Goal: Task Accomplishment & Management: Manage account settings

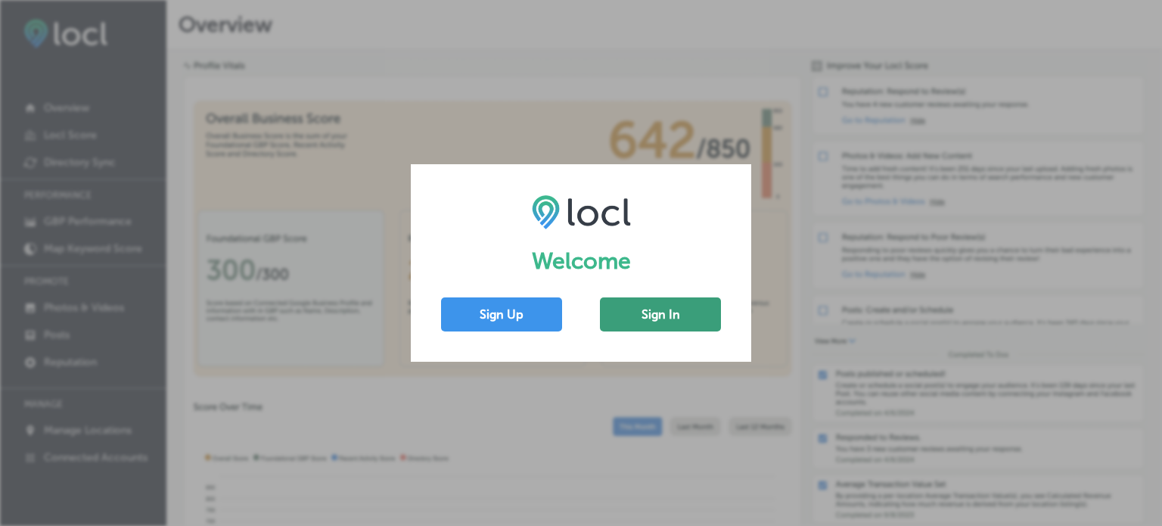
click at [677, 312] on button "Sign In" at bounding box center [660, 314] width 121 height 34
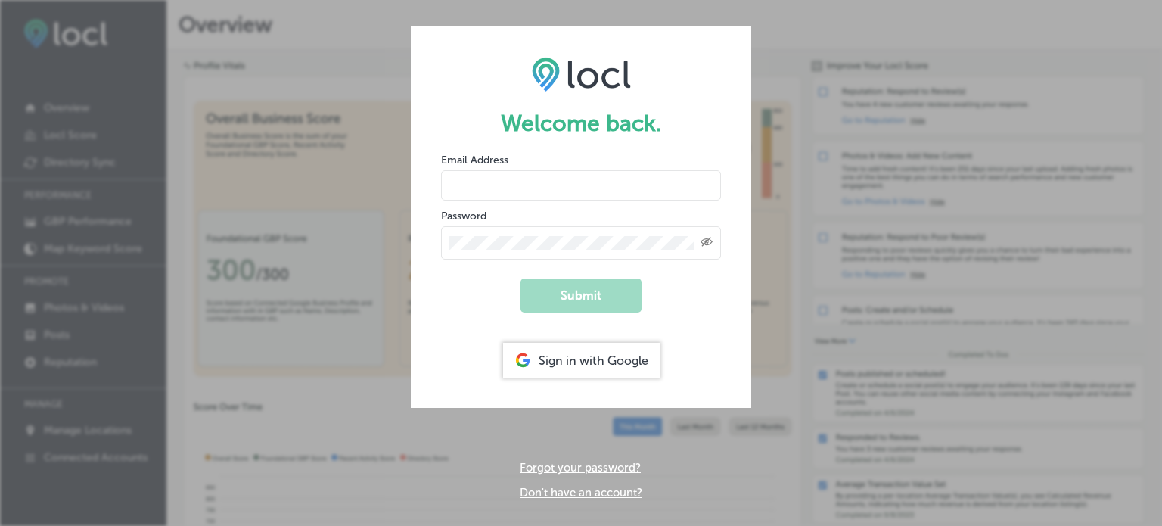
click at [582, 172] on input "email" at bounding box center [581, 185] width 280 height 30
type input "james.spencer.pt@gmail.com"
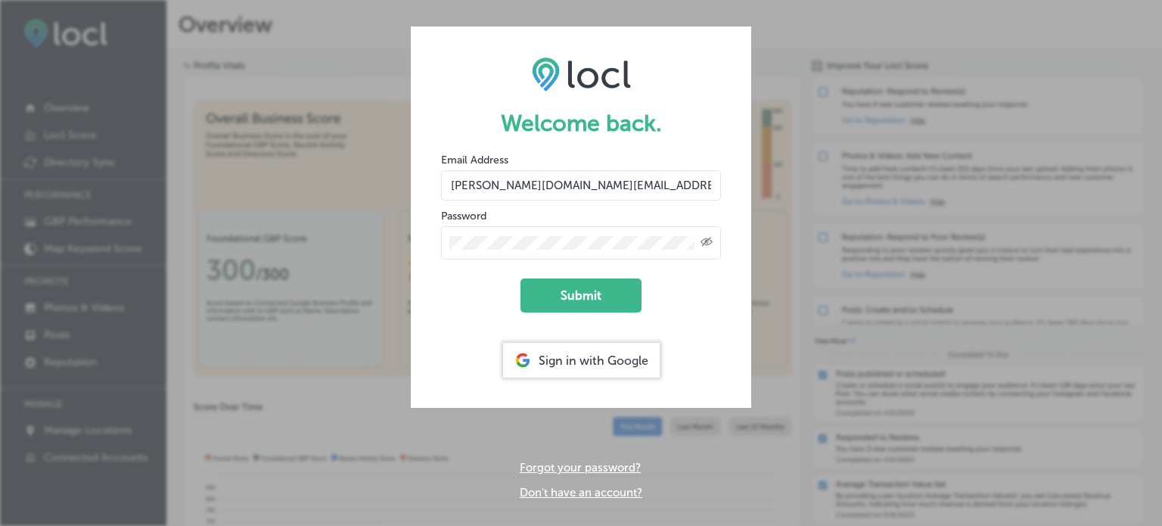
click at [521, 278] on button "Submit" at bounding box center [581, 295] width 121 height 34
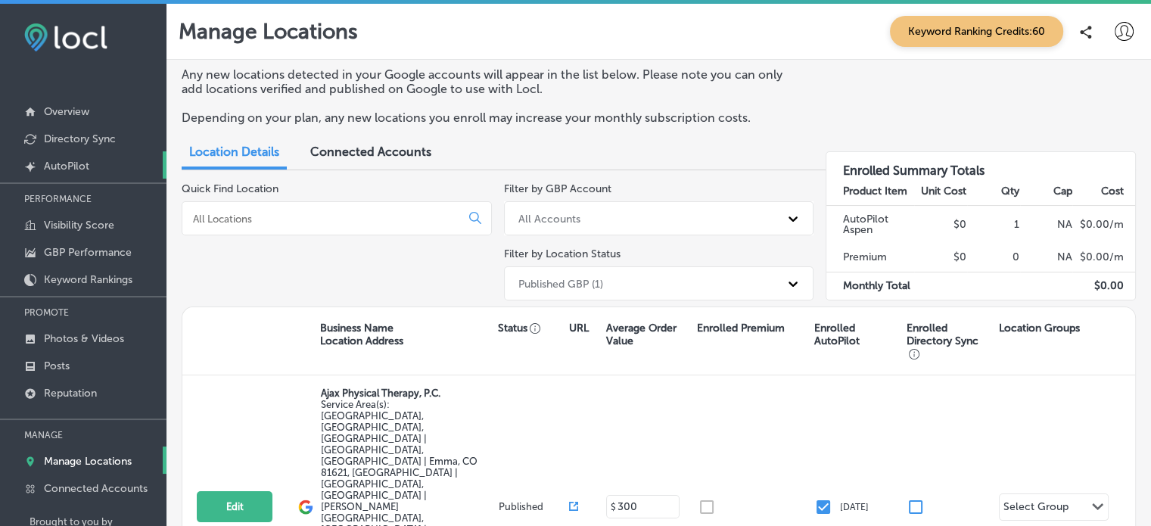
click at [73, 163] on p "AutoPilot" at bounding box center [66, 166] width 45 height 13
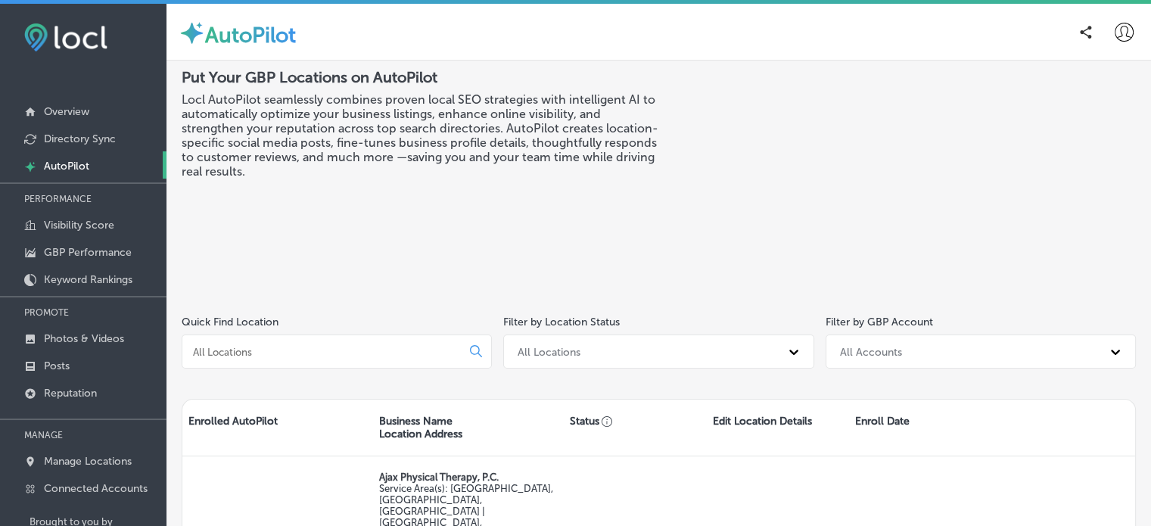
scroll to position [33, 0]
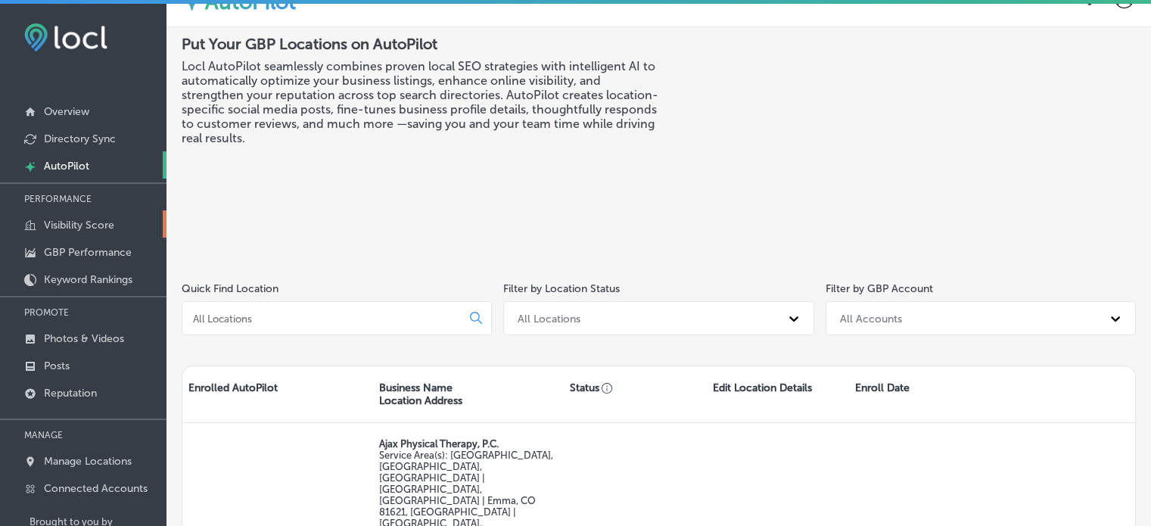
click at [64, 228] on p "Visibility Score" at bounding box center [79, 225] width 70 height 13
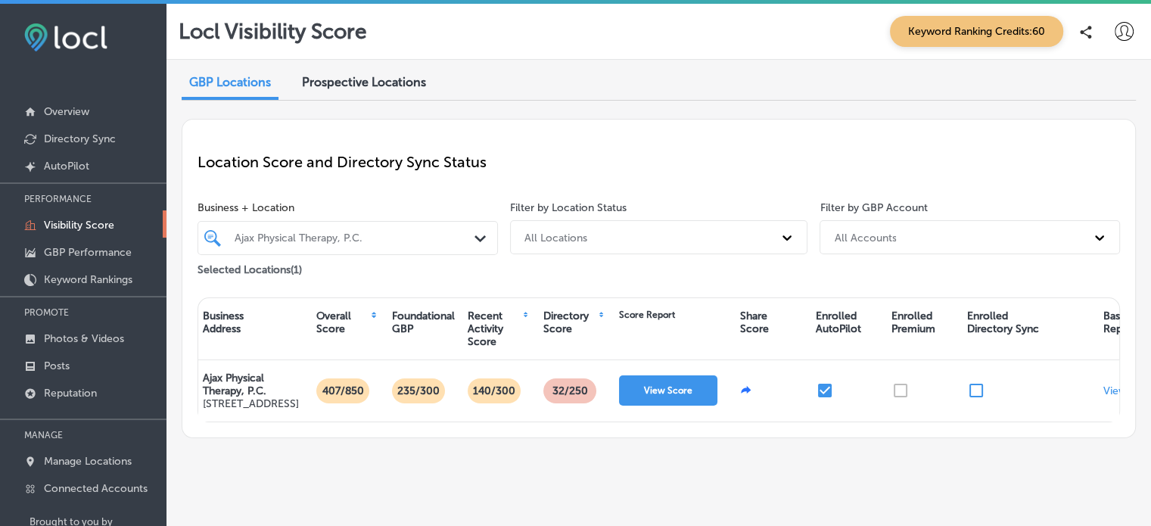
scroll to position [0, 54]
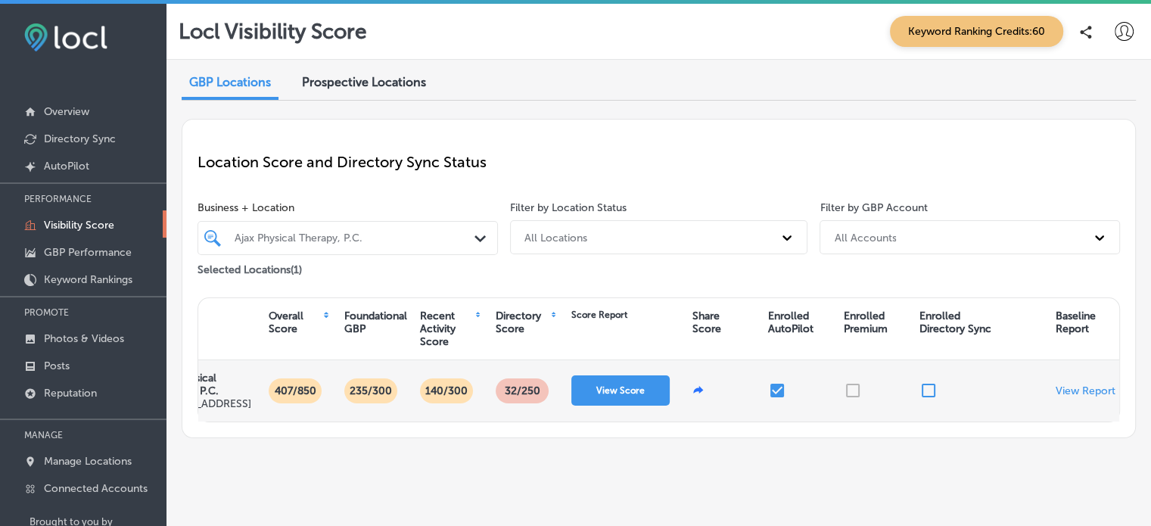
click at [927, 399] on input "checkbox" at bounding box center [928, 390] width 18 height 18
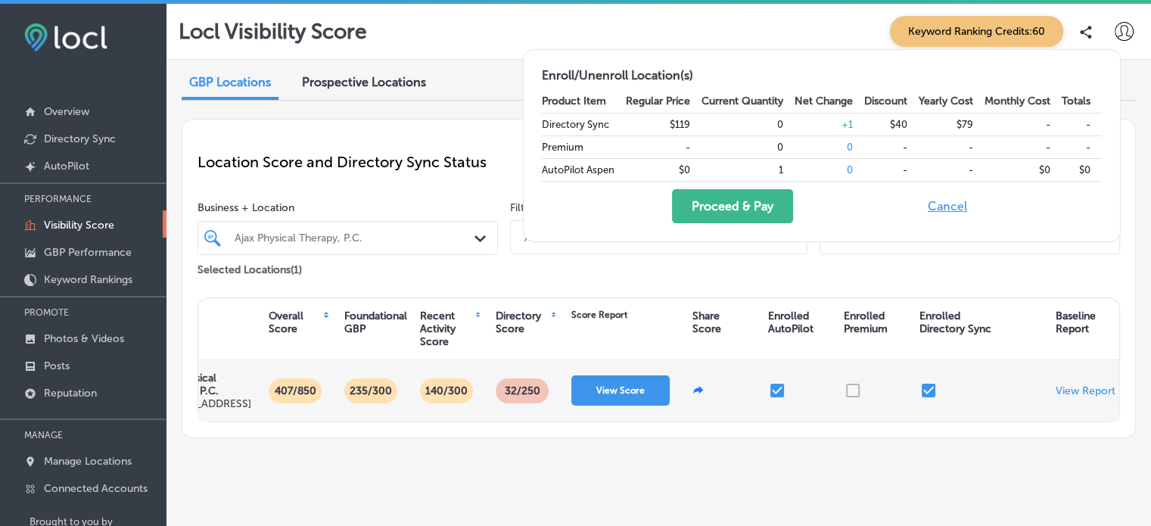
click at [933, 399] on input "checkbox" at bounding box center [928, 390] width 18 height 18
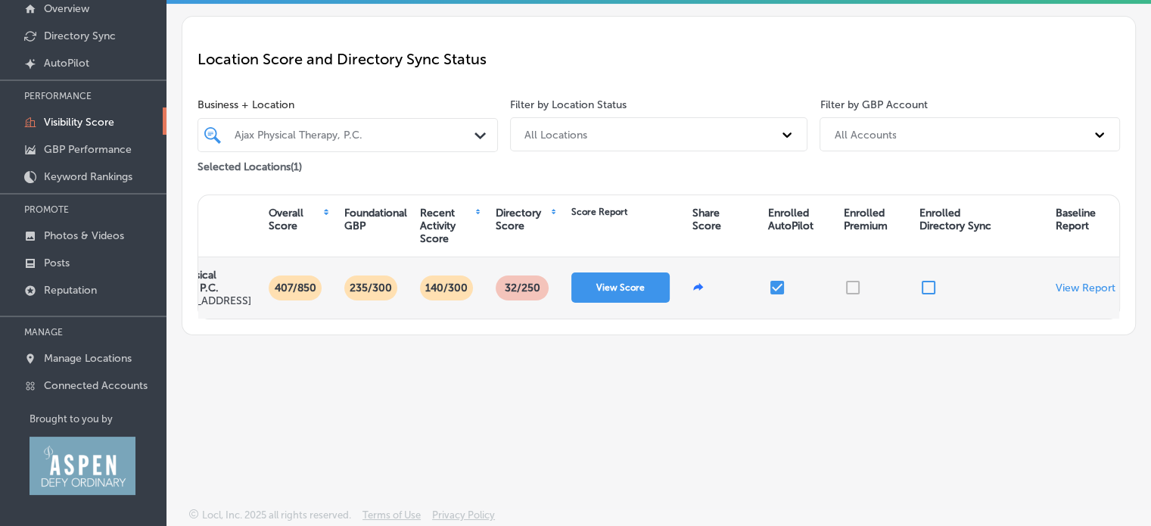
scroll to position [0, 0]
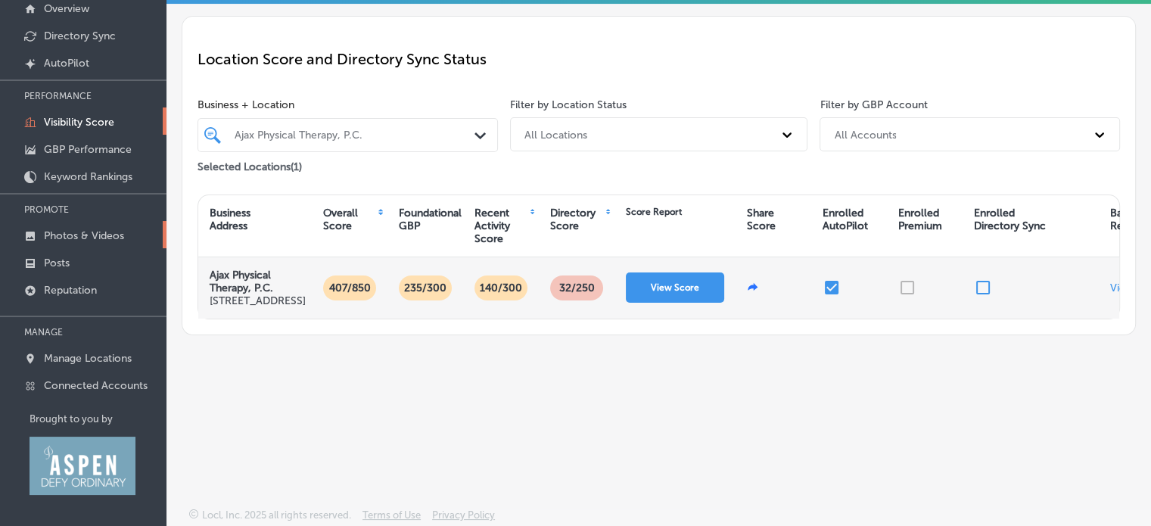
click at [55, 234] on p "Photos & Videos" at bounding box center [84, 235] width 80 height 13
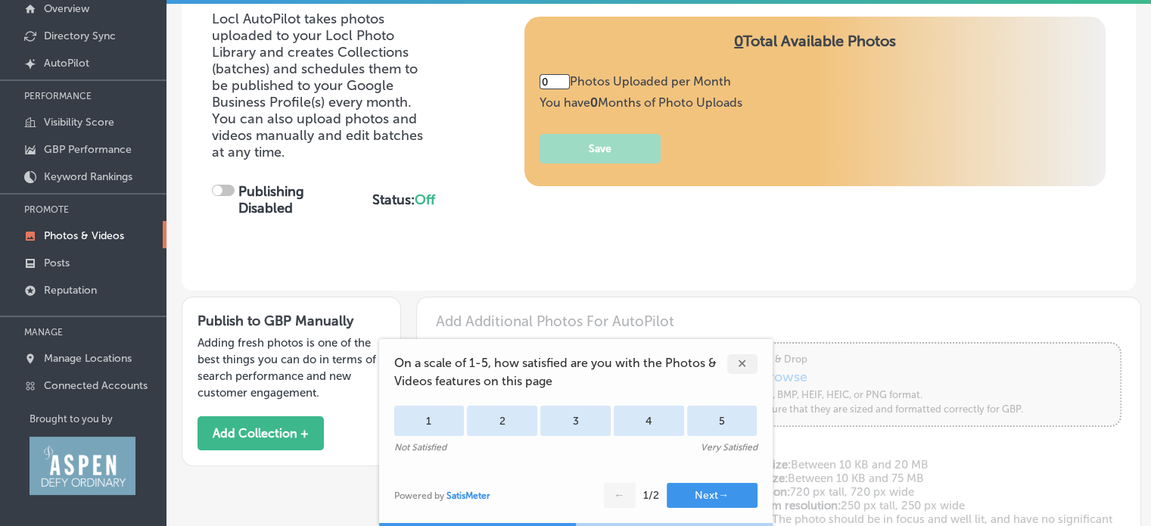
type input "5"
checkbox input "true"
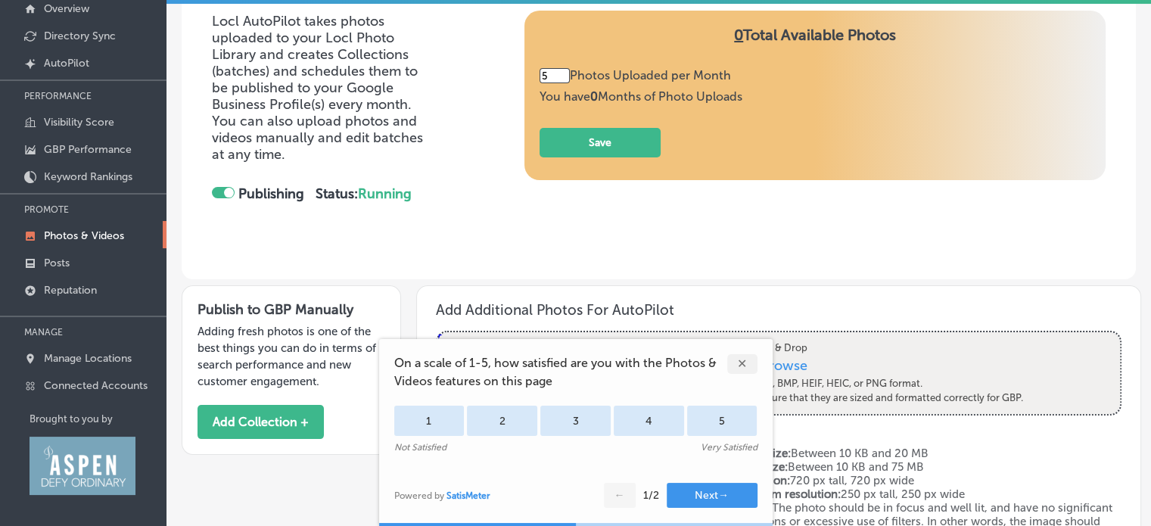
click at [739, 360] on div "✕" at bounding box center [742, 364] width 30 height 20
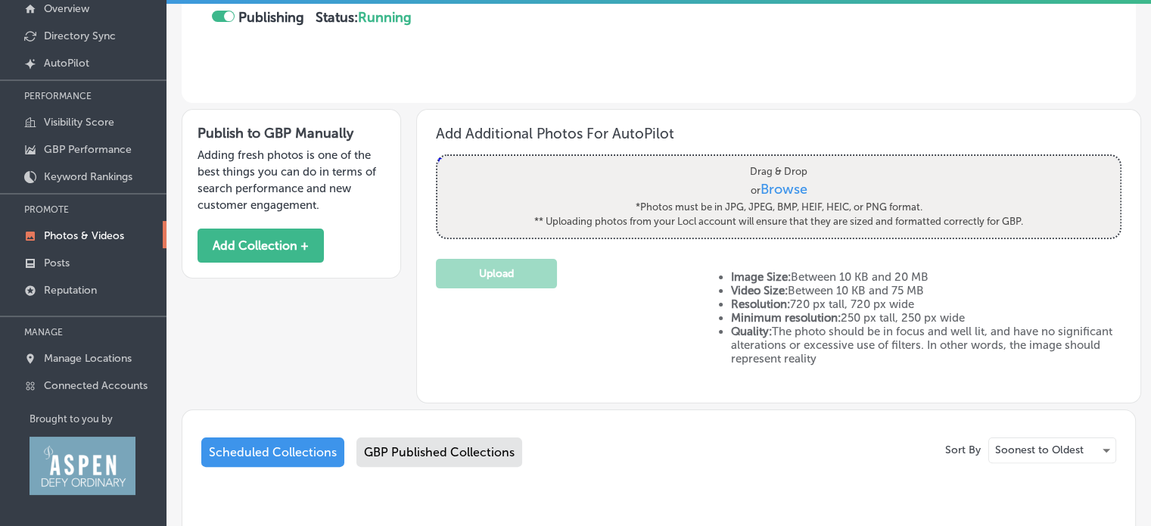
scroll to position [188, 0]
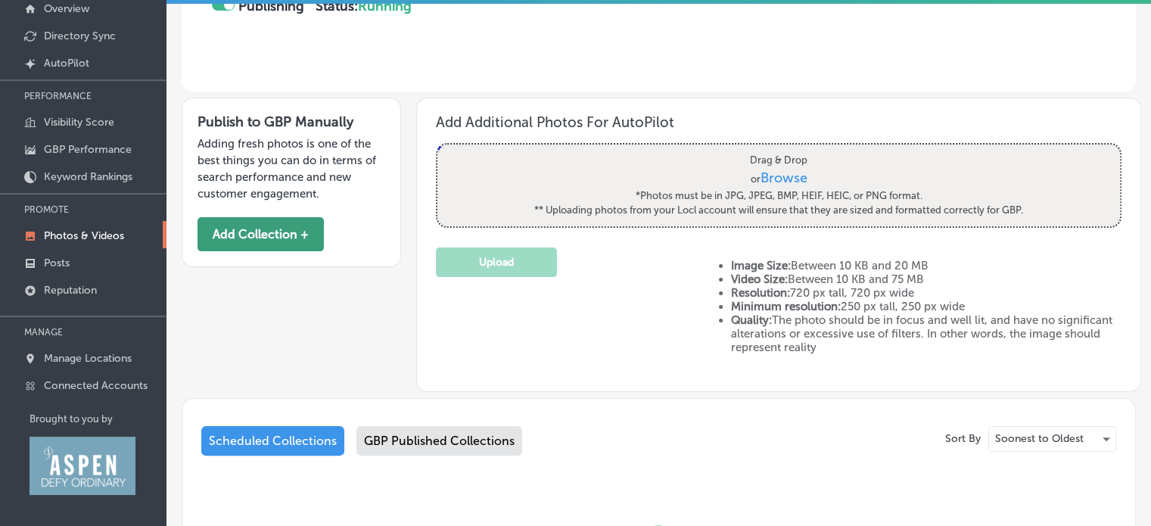
click at [258, 238] on button "Add Collection +" at bounding box center [260, 234] width 126 height 34
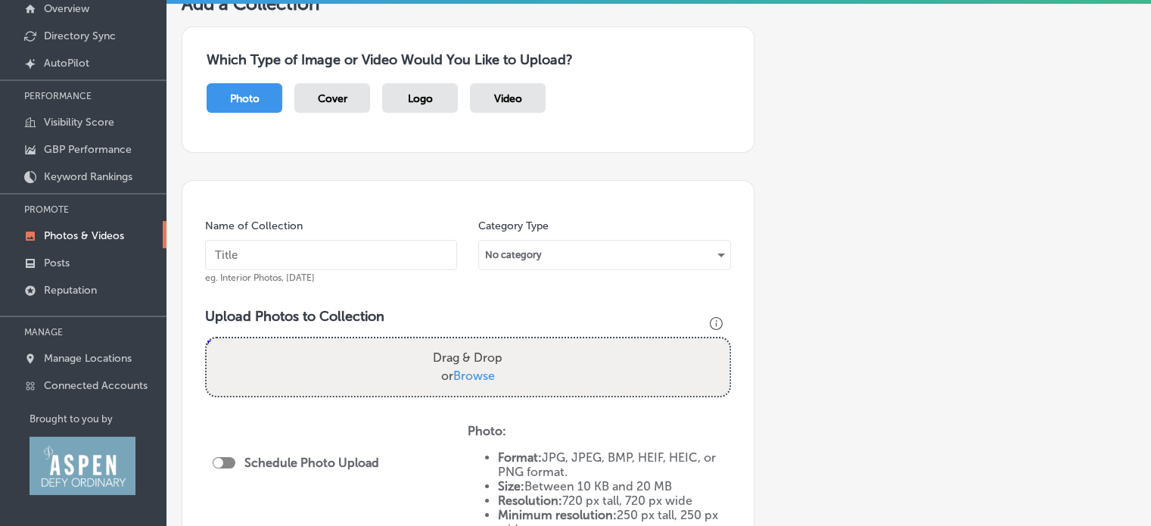
click at [342, 253] on input "text" at bounding box center [331, 255] width 252 height 30
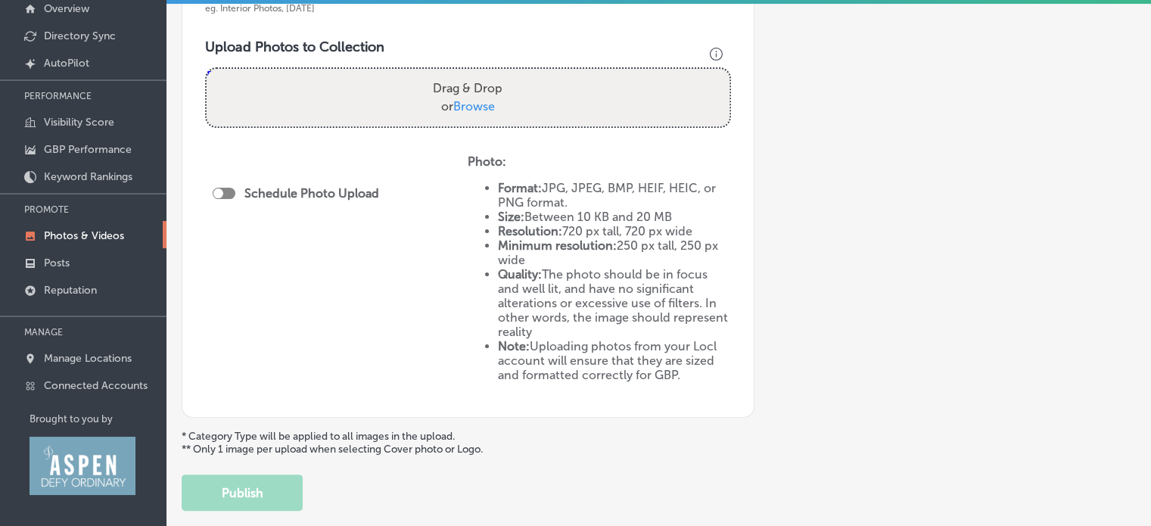
scroll to position [281, 0]
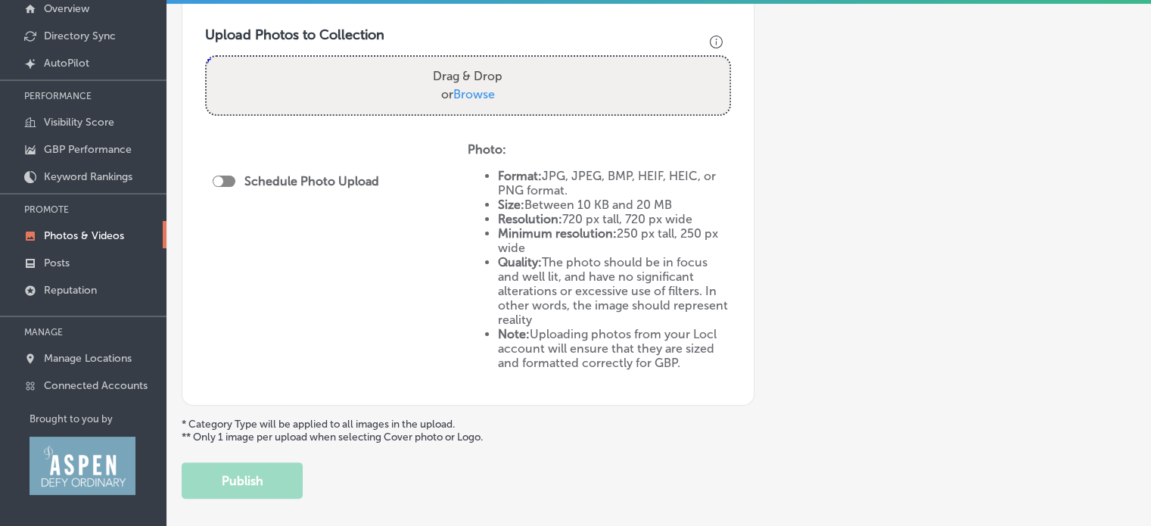
click at [228, 179] on div at bounding box center [224, 181] width 23 height 11
type input "Ajax Mobile Physical Therapy"
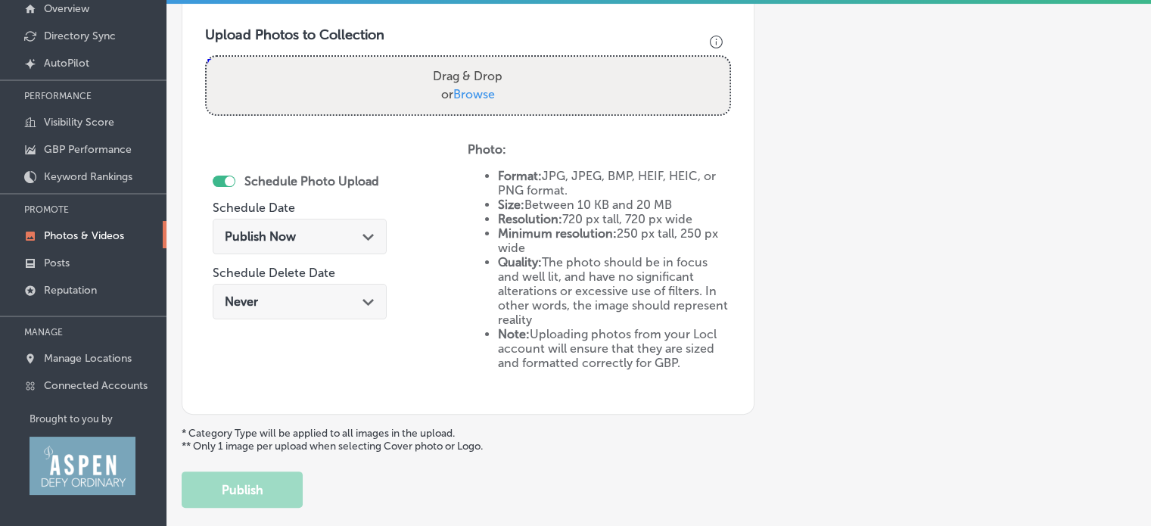
click at [220, 179] on div at bounding box center [224, 181] width 23 height 11
checkbox input "false"
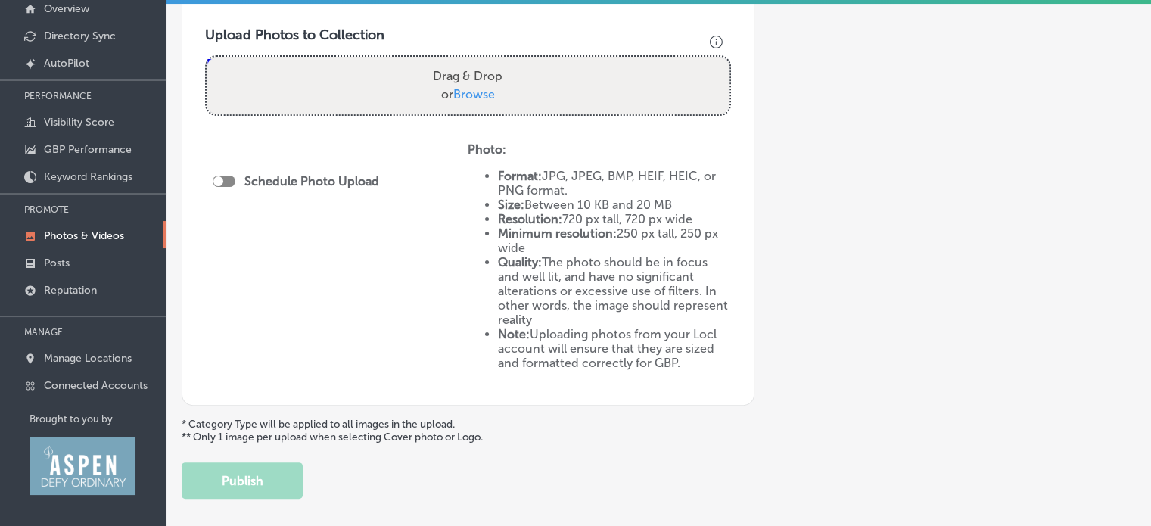
click at [479, 97] on span "Browse" at bounding box center [474, 94] width 42 height 14
click at [479, 61] on input "Drag & Drop or Browse" at bounding box center [468, 59] width 523 height 5
type input "C:\fakepath\blood flow restriction training in aspen physical therapy snowmass …"
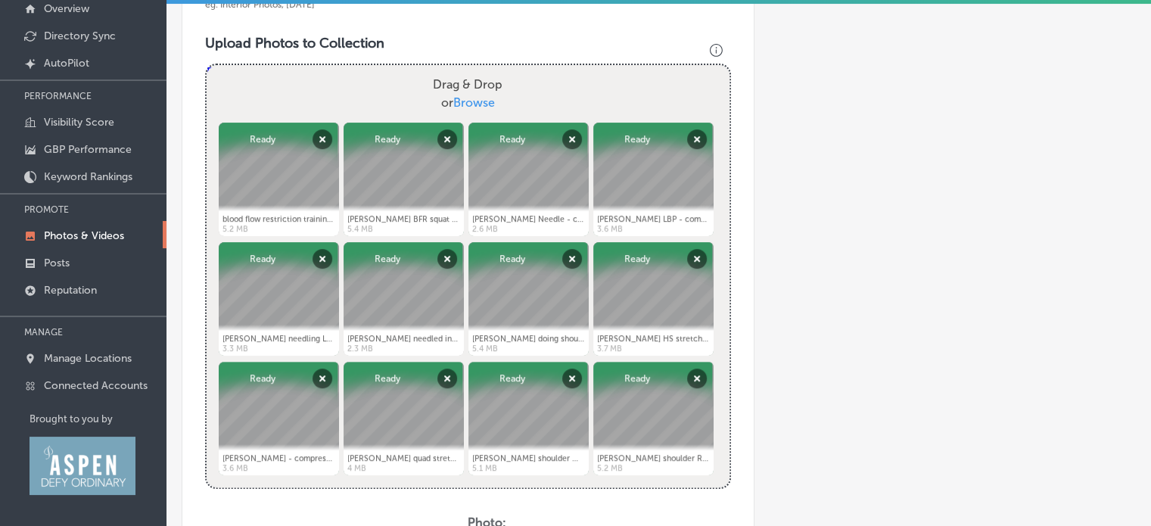
scroll to position [275, 0]
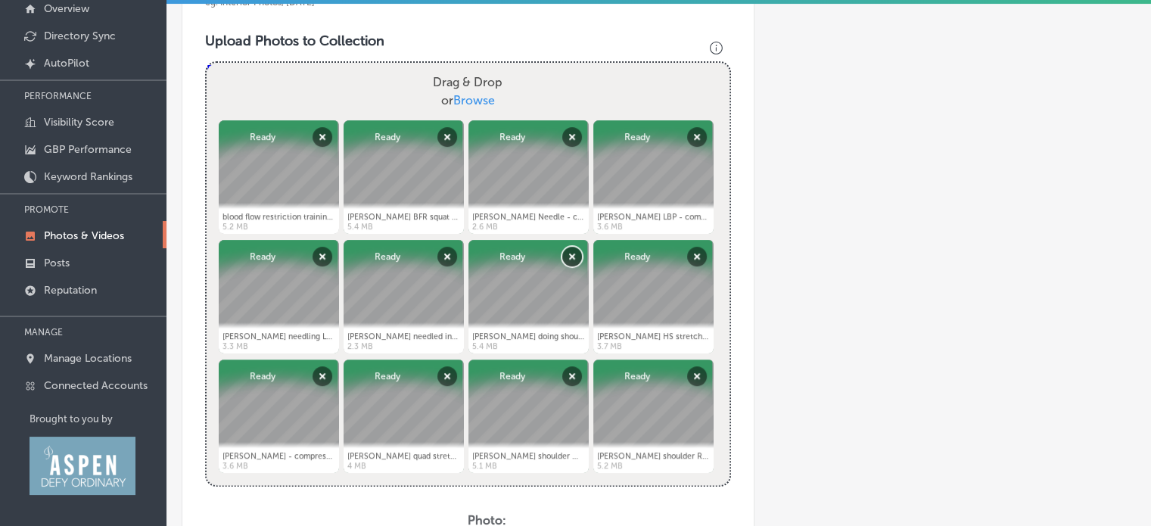
click at [572, 256] on button "Remove" at bounding box center [572, 257] width 20 height 20
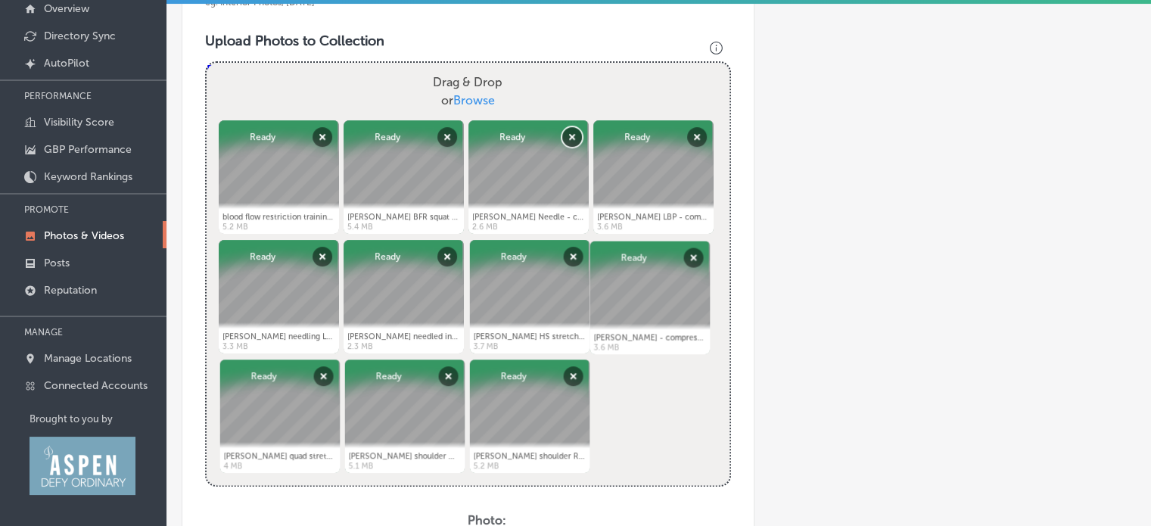
click at [575, 132] on button "Remove" at bounding box center [572, 137] width 20 height 20
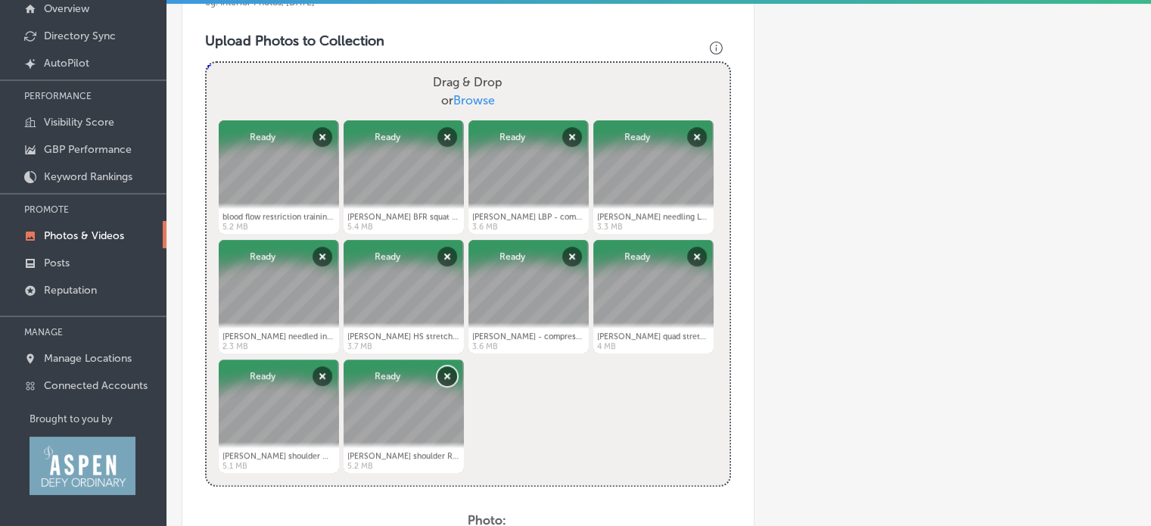
click at [445, 368] on button "Remove" at bounding box center [447, 376] width 20 height 20
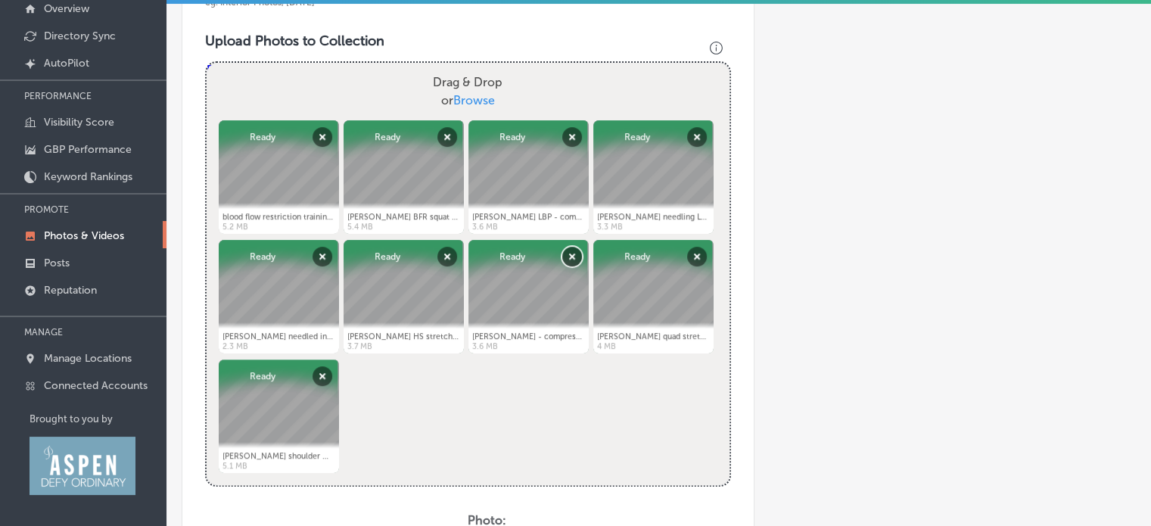
click at [567, 253] on button "Remove" at bounding box center [572, 257] width 20 height 20
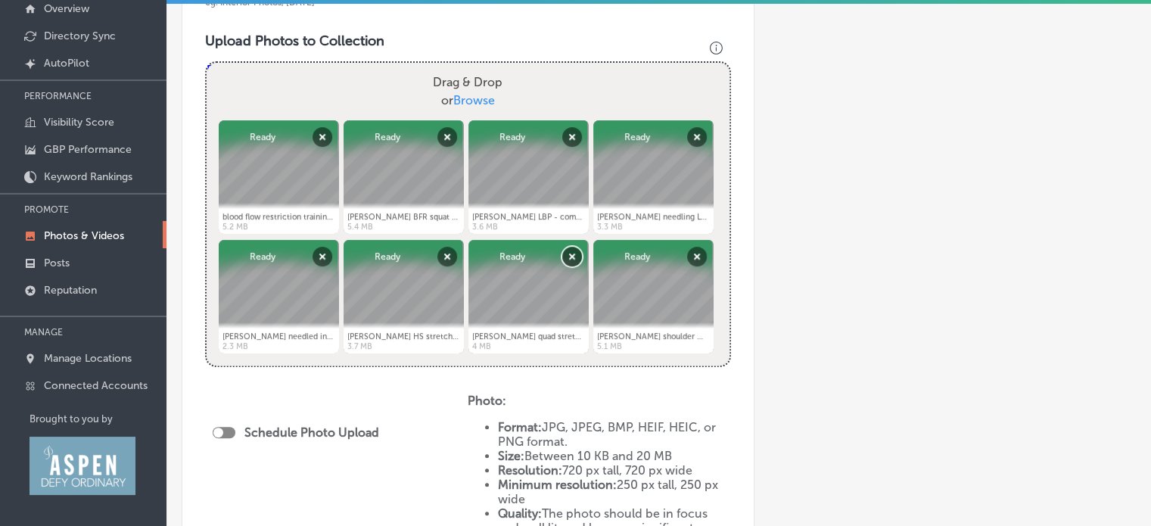
click at [565, 252] on button "Remove" at bounding box center [572, 257] width 20 height 20
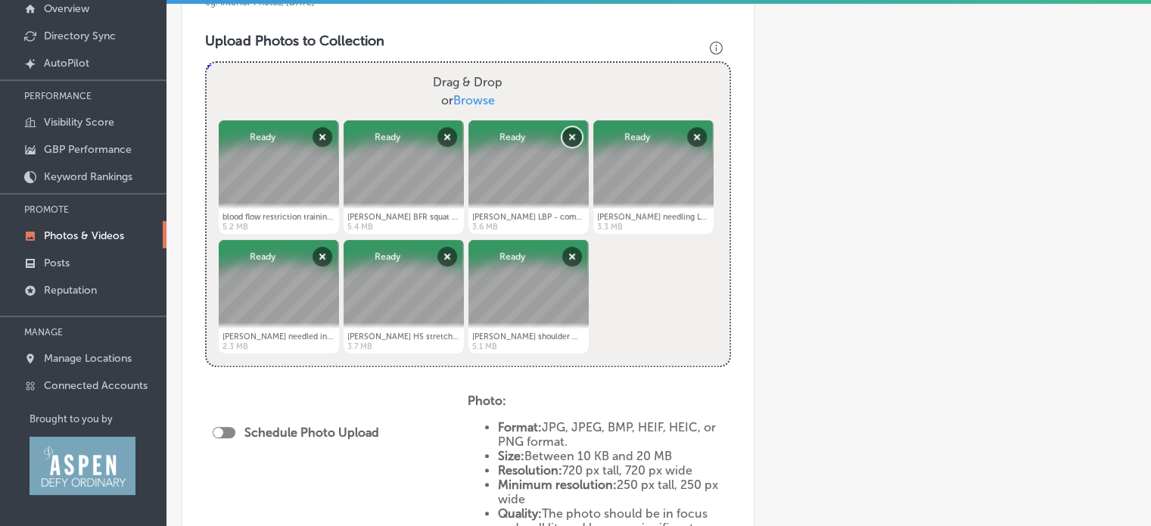
click at [573, 132] on button "Remove" at bounding box center [572, 137] width 20 height 20
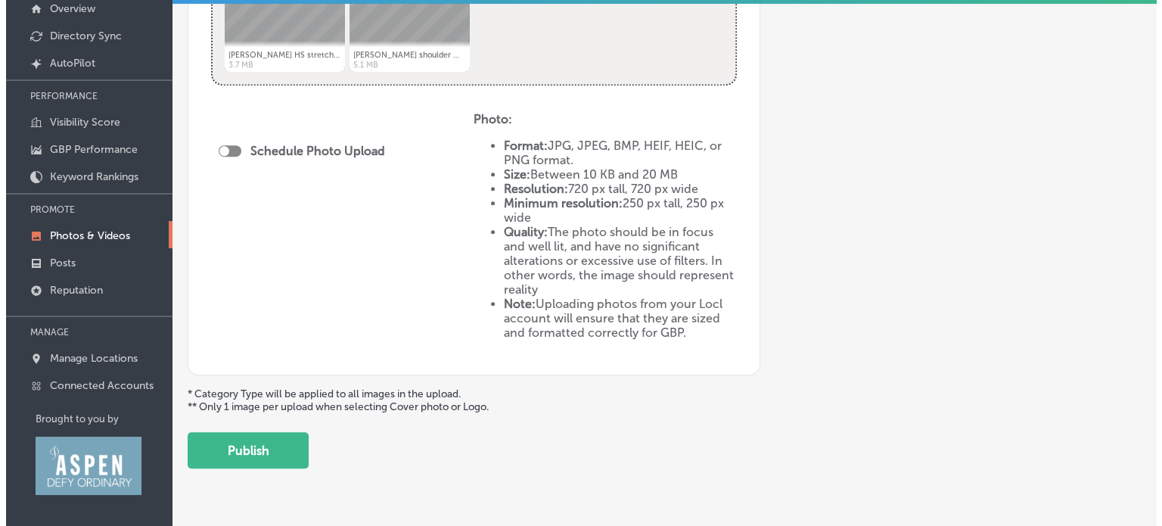
scroll to position [559, 0]
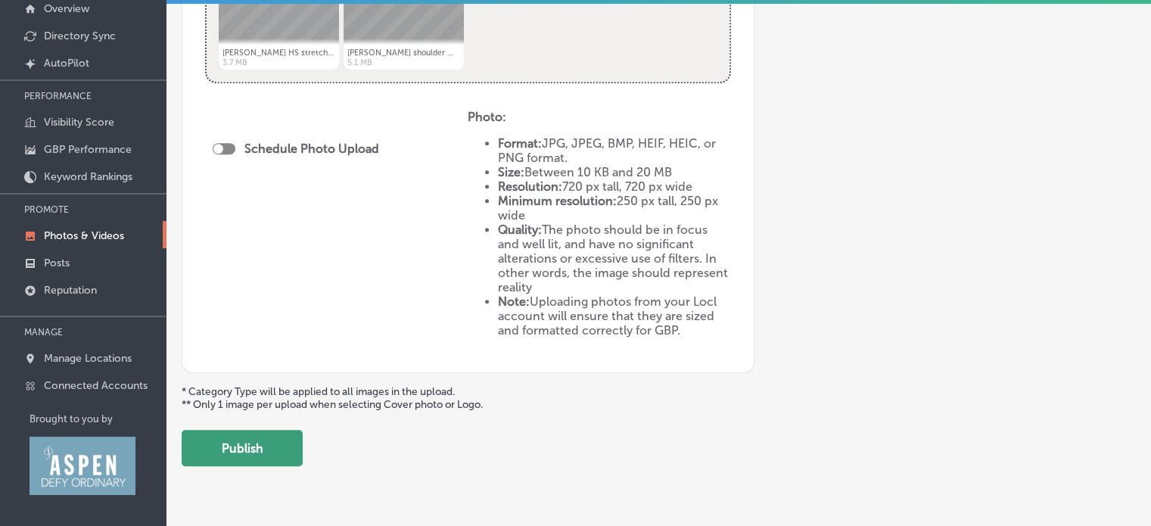
click at [251, 449] on button "Publish" at bounding box center [242, 448] width 121 height 36
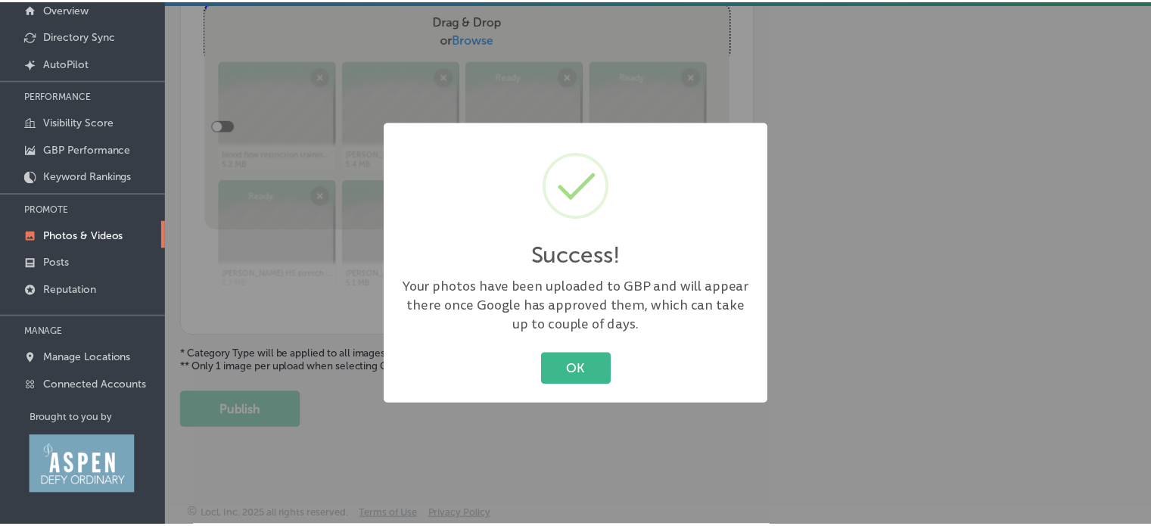
scroll to position [352, 0]
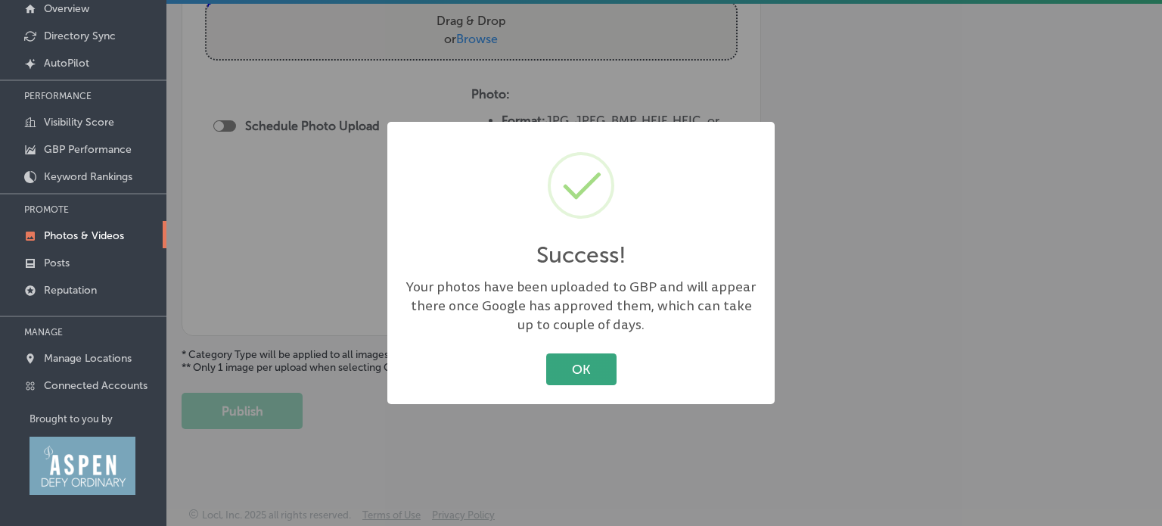
click at [587, 371] on button "OK" at bounding box center [581, 368] width 70 height 31
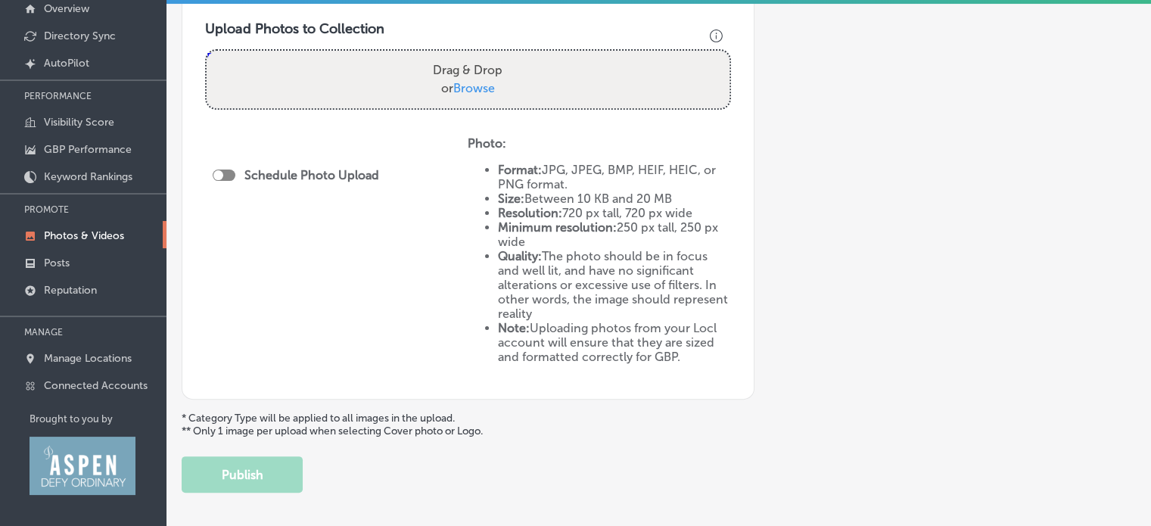
scroll to position [0, 0]
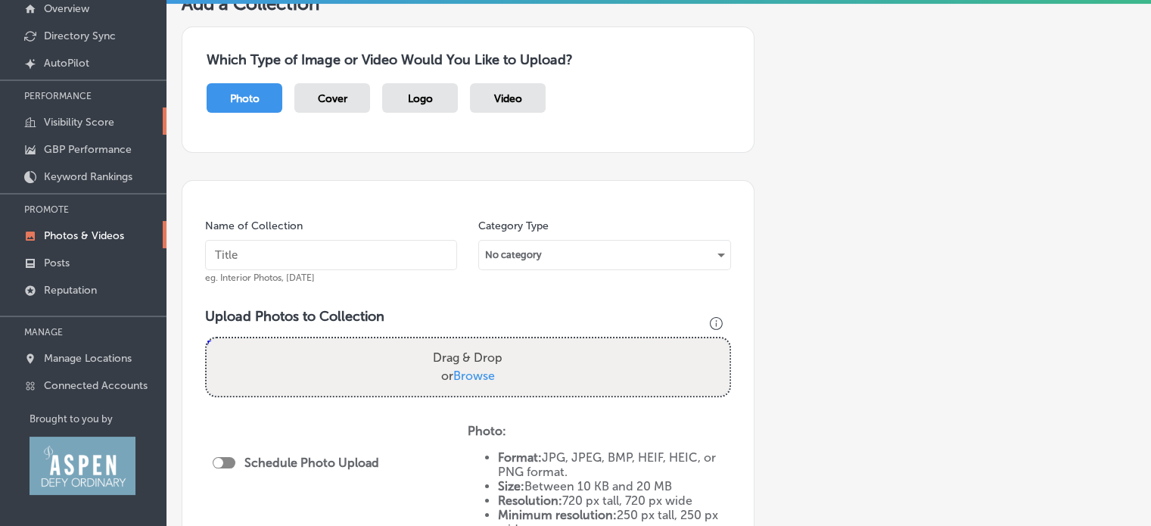
click at [91, 118] on p "Visibility Score" at bounding box center [79, 122] width 70 height 13
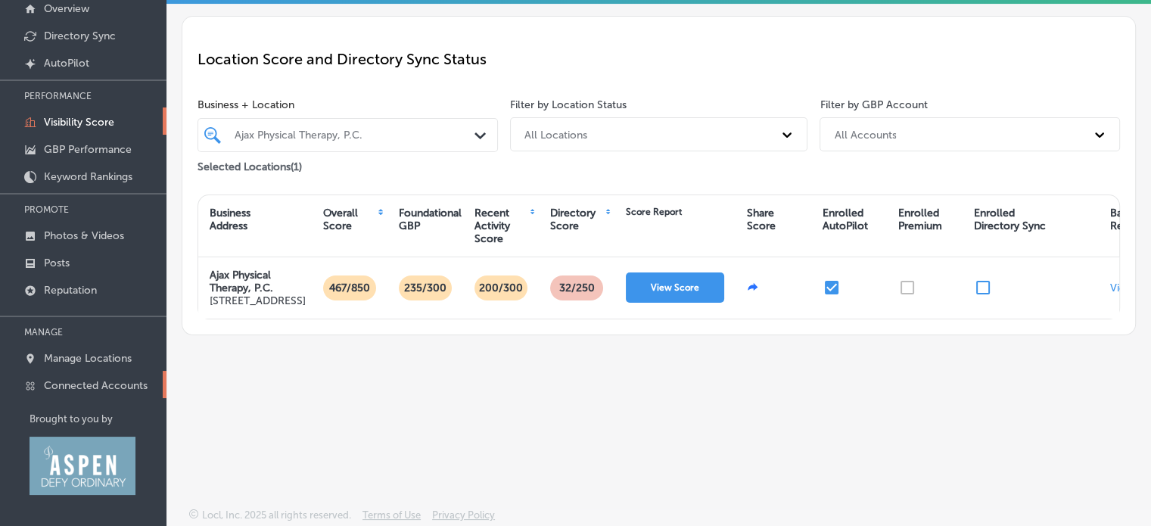
click at [116, 392] on link "Connected Accounts" at bounding box center [83, 384] width 166 height 27
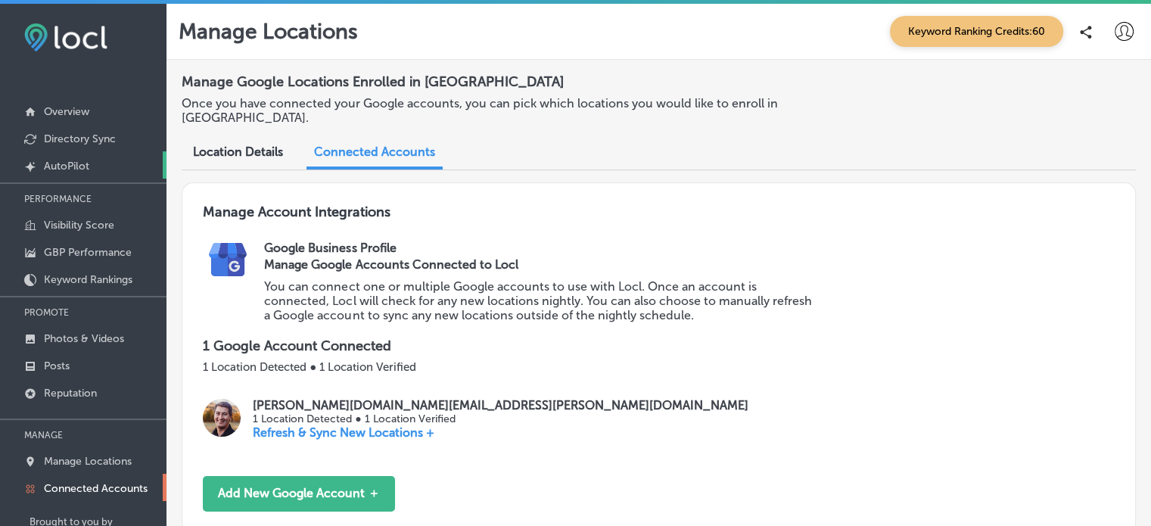
click at [88, 157] on link "Created by potrace 1.10, written by Peter Selinger 2001-2011 AutoPilot" at bounding box center [83, 164] width 166 height 27
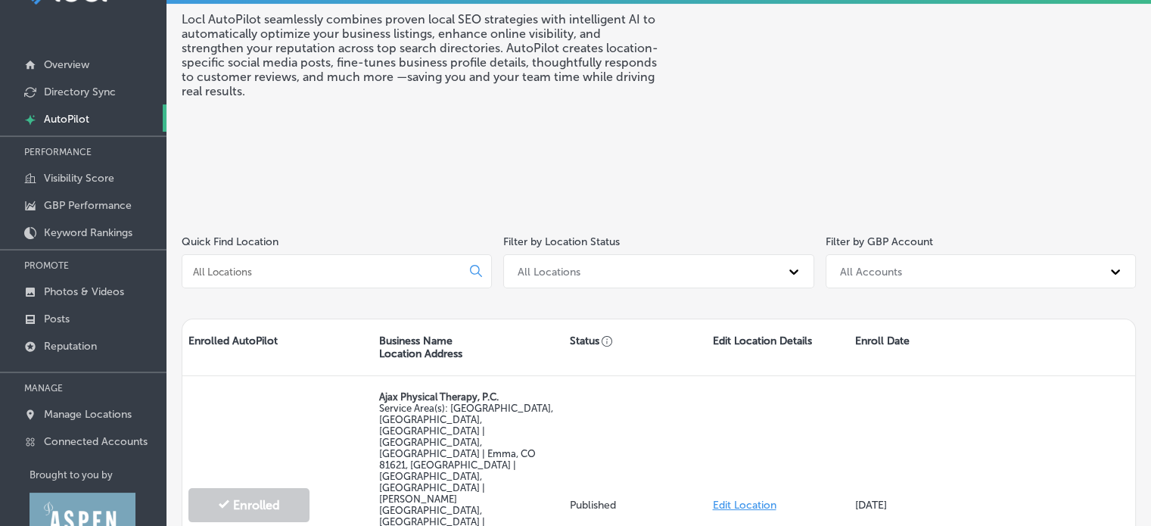
scroll to position [103, 0]
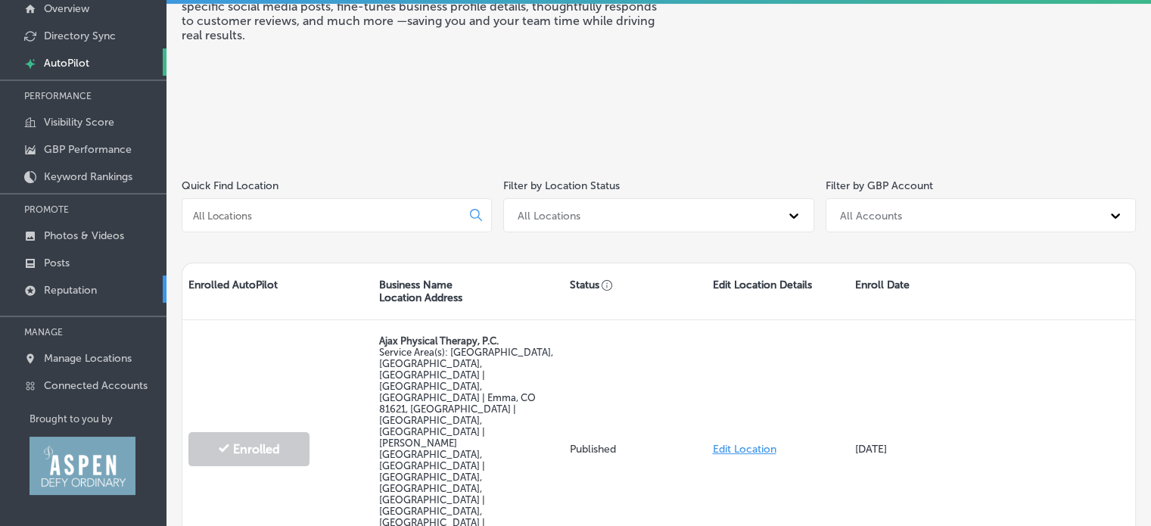
click at [61, 280] on link "Reputation" at bounding box center [83, 288] width 166 height 27
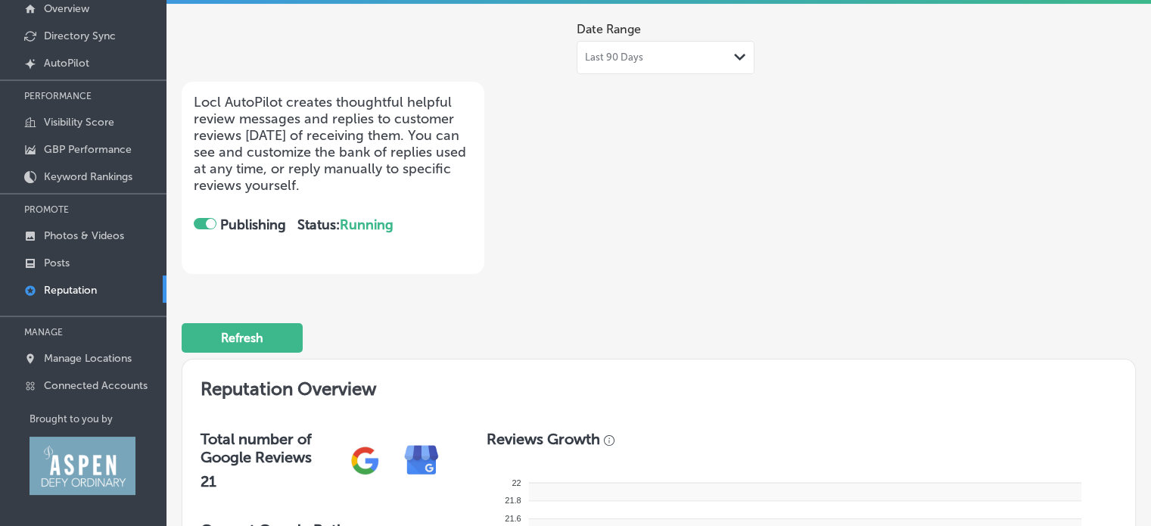
click at [204, 221] on div at bounding box center [205, 223] width 23 height 11
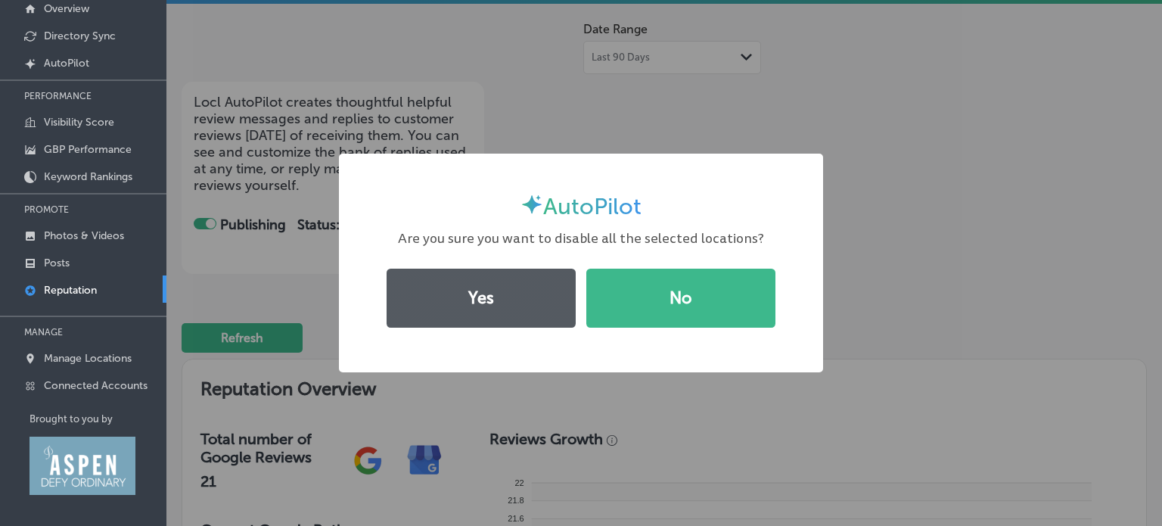
click at [481, 298] on button "Yes" at bounding box center [481, 298] width 189 height 59
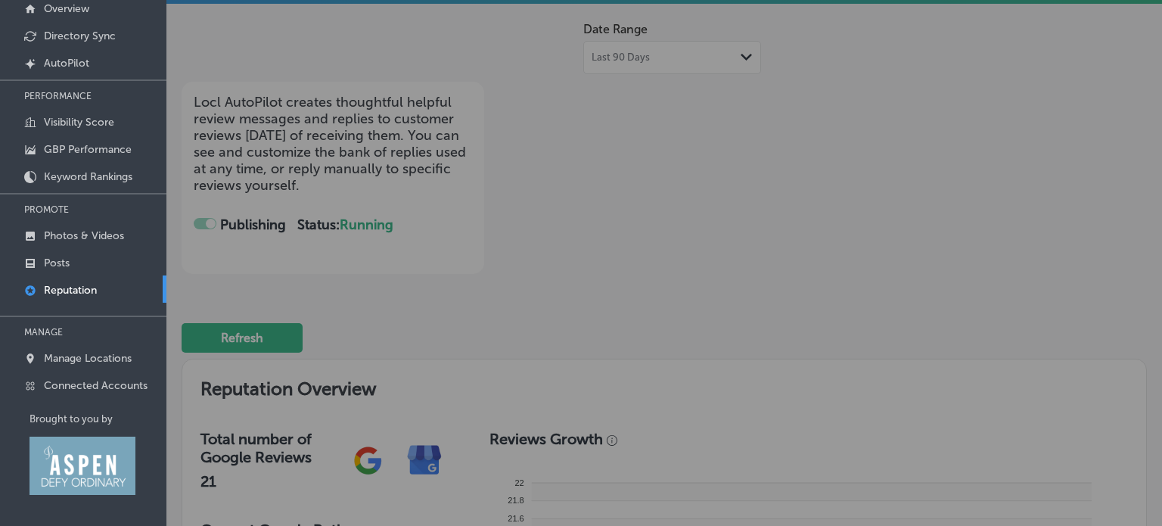
checkbox input "false"
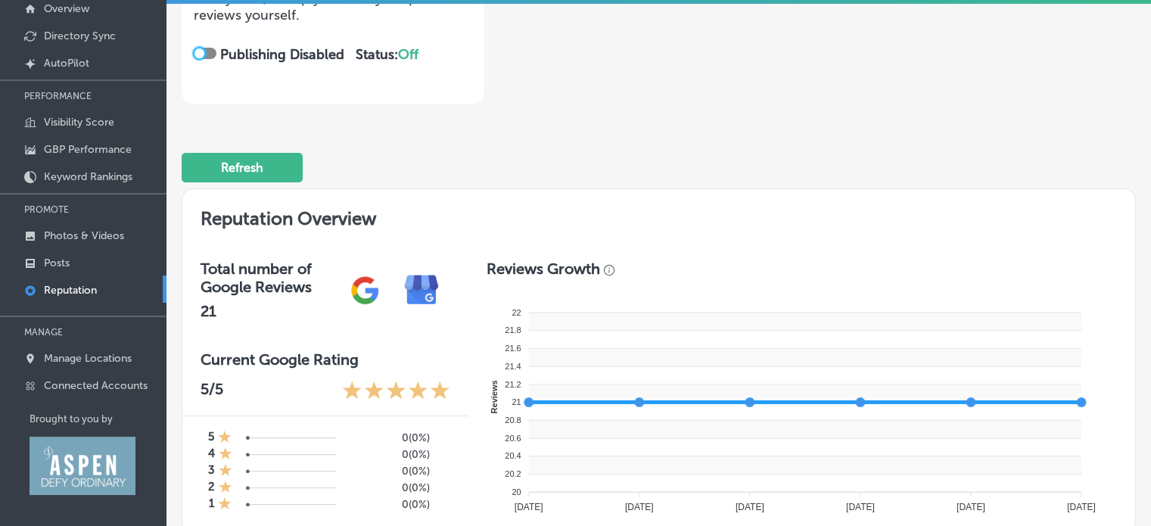
scroll to position [158, 0]
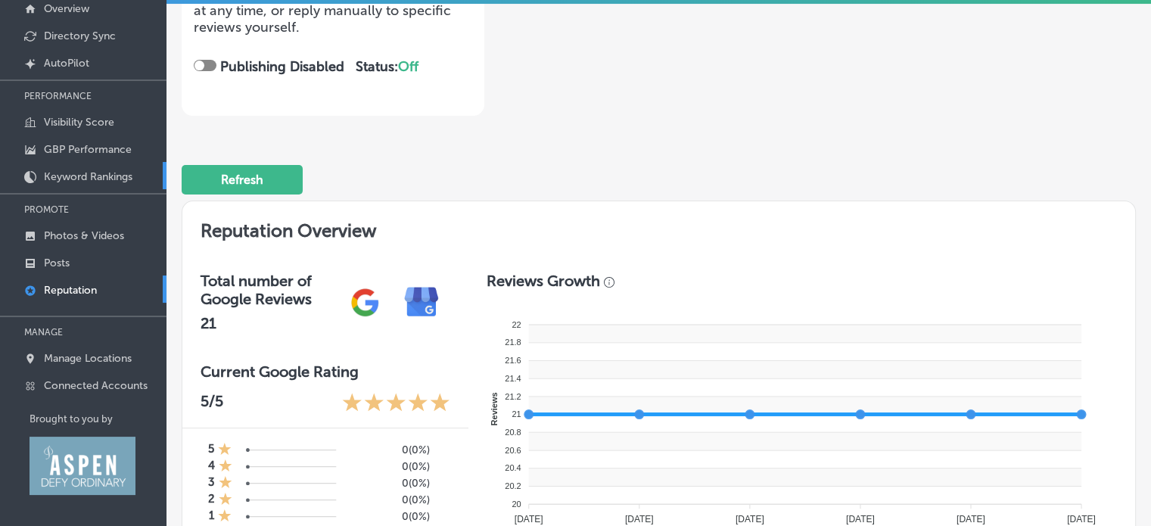
click at [70, 183] on link "Keyword Rankings" at bounding box center [83, 175] width 166 height 27
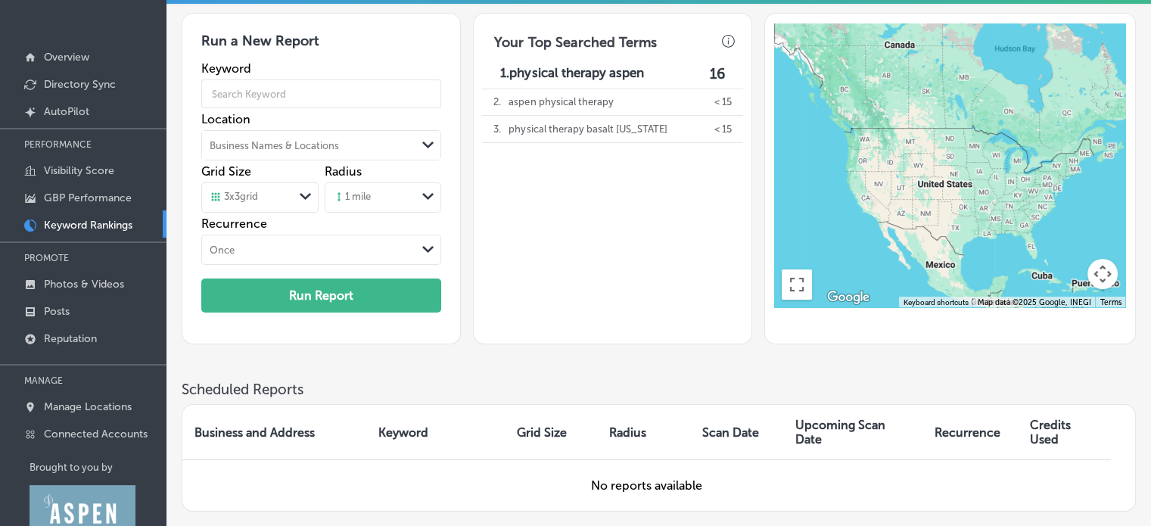
scroll to position [55, 0]
click at [75, 193] on p "GBP Performance" at bounding box center [88, 197] width 88 height 13
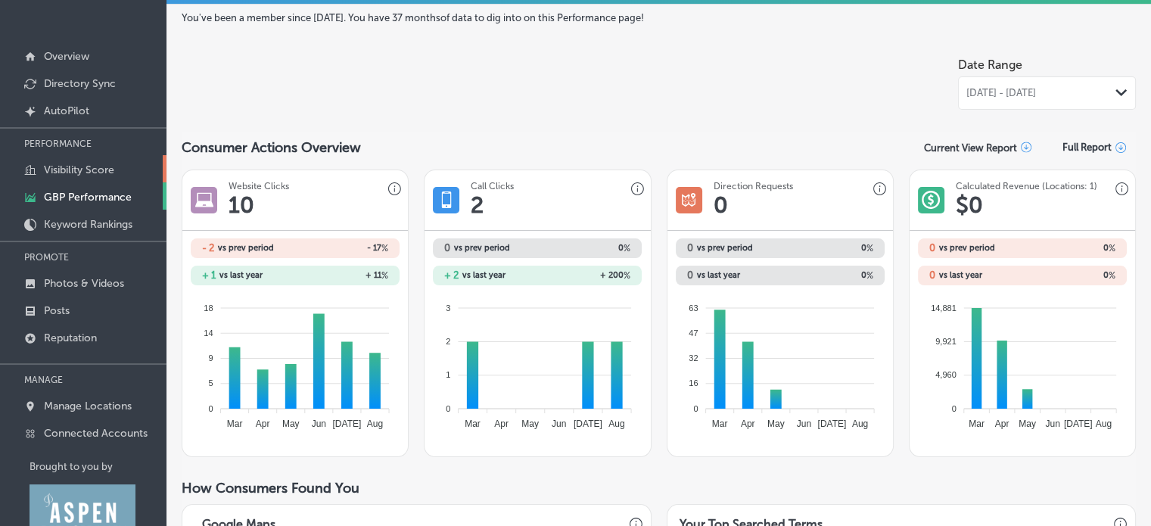
click at [79, 171] on p "Visibility Score" at bounding box center [79, 169] width 70 height 13
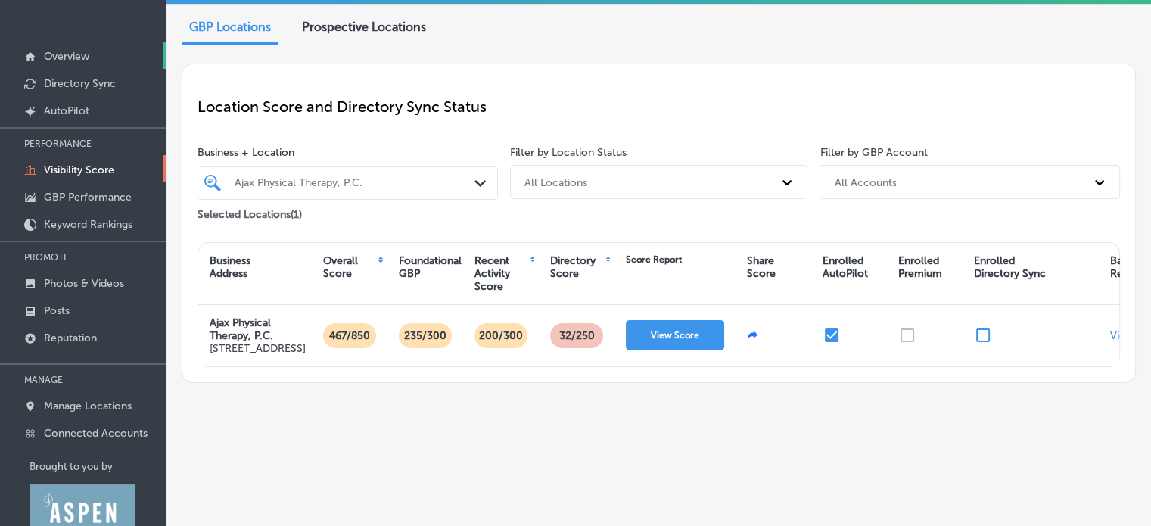
click at [70, 54] on p "Overview" at bounding box center [66, 56] width 45 height 13
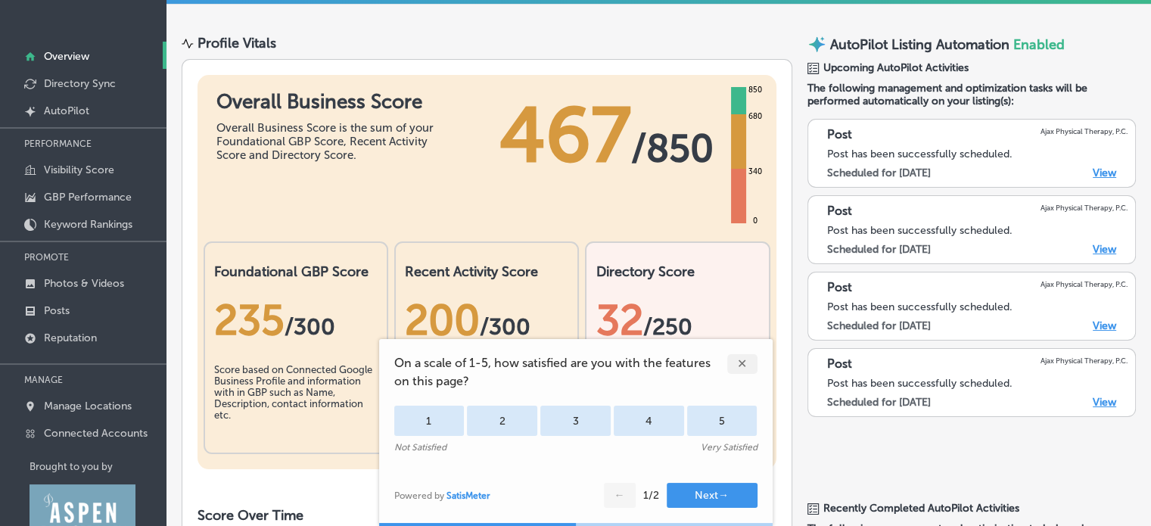
click at [738, 362] on div "✕" at bounding box center [742, 364] width 30 height 20
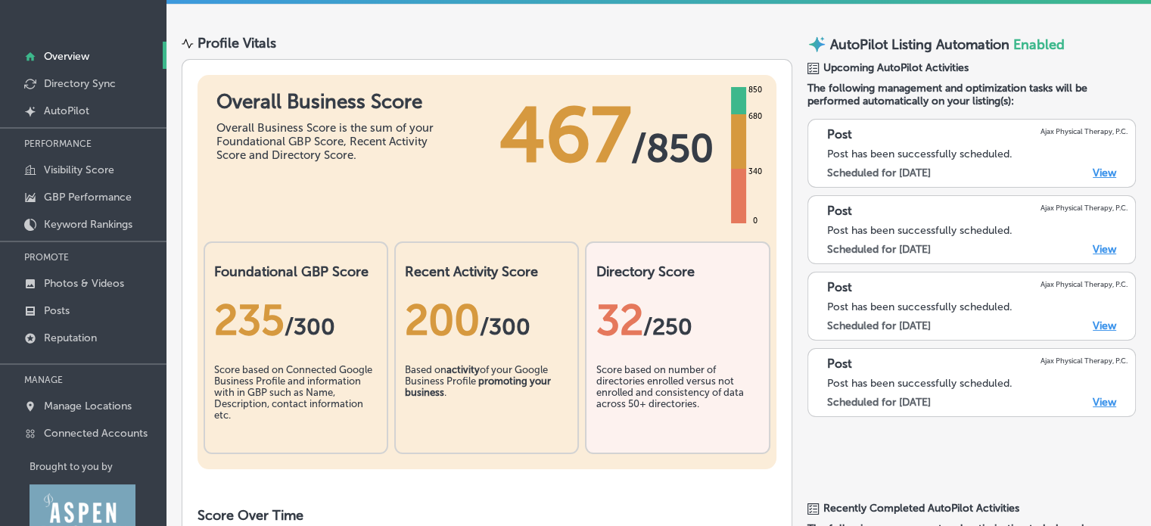
click at [1092, 172] on link "View" at bounding box center [1103, 172] width 23 height 13
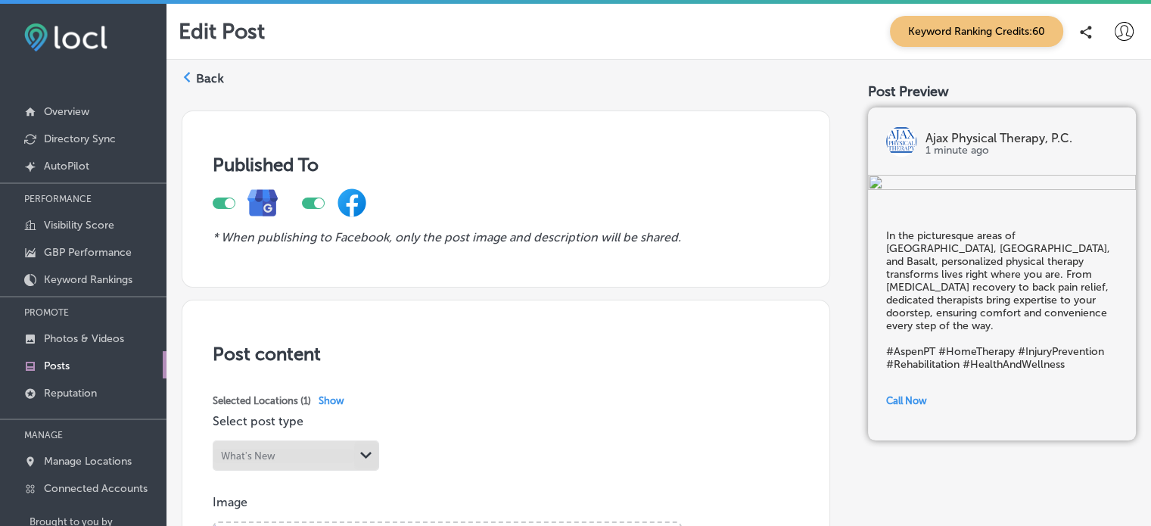
click at [200, 83] on label "Back" at bounding box center [210, 78] width 28 height 17
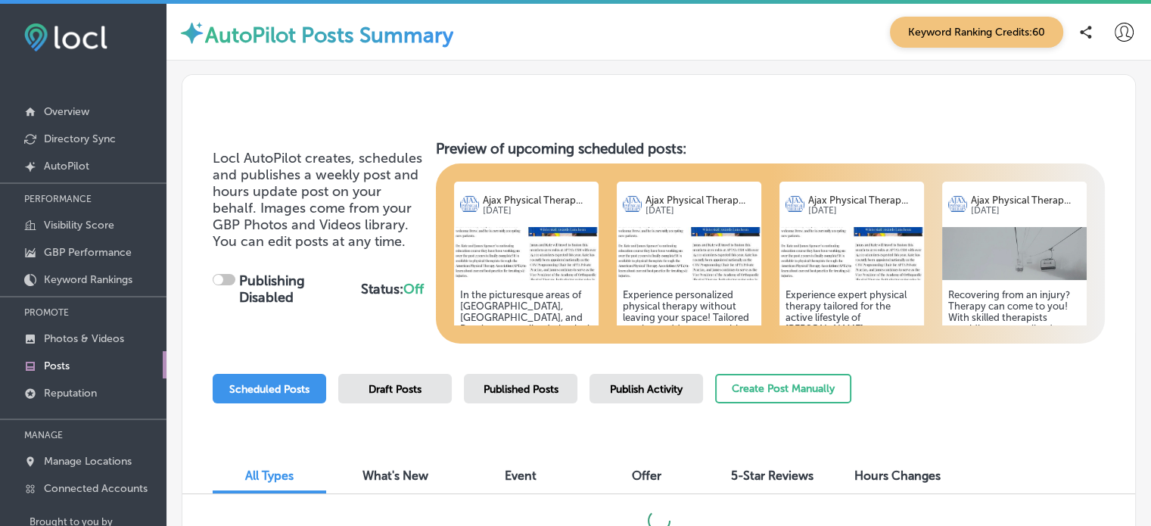
checkbox input "true"
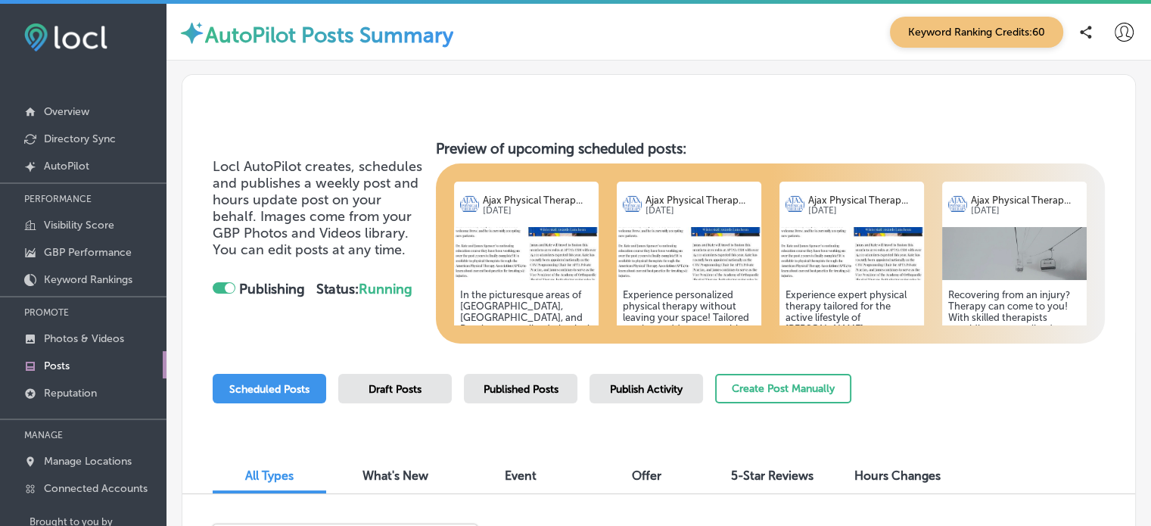
click at [538, 228] on img at bounding box center [526, 253] width 145 height 53
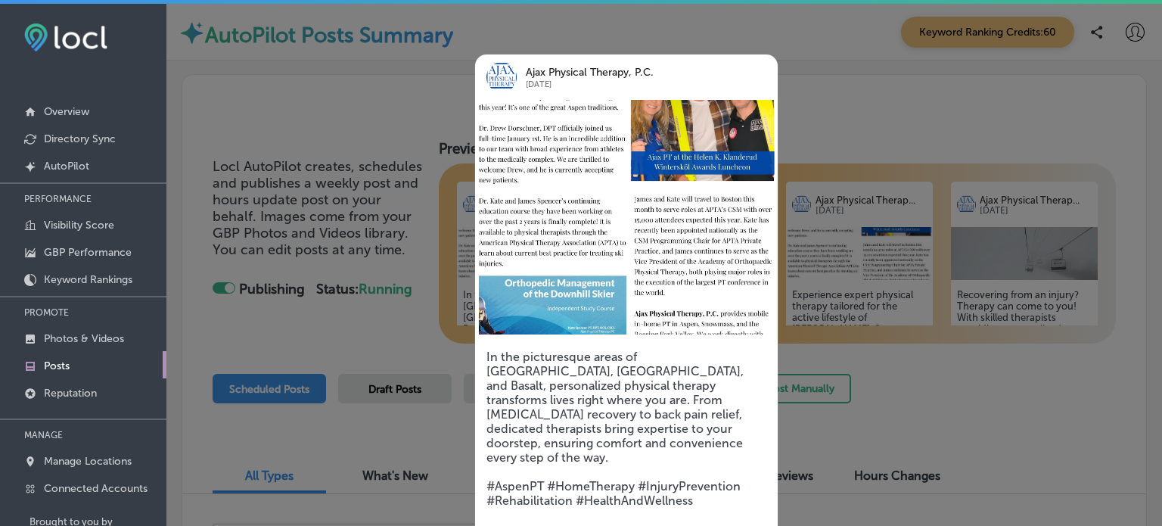
click at [885, 362] on div at bounding box center [581, 263] width 1162 height 526
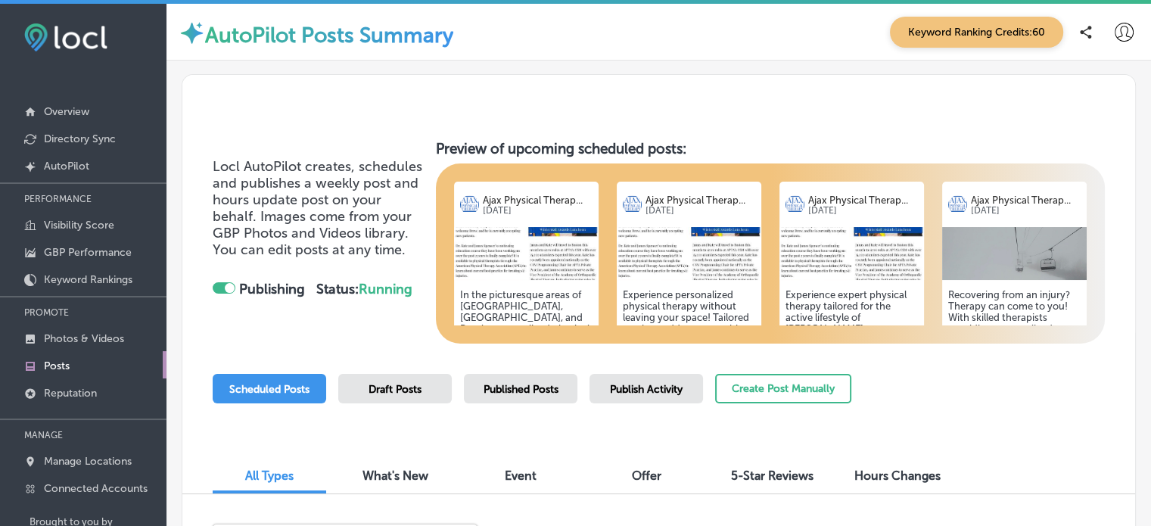
drag, startPoint x: 824, startPoint y: 269, endPoint x: 756, endPoint y: 365, distance: 118.4
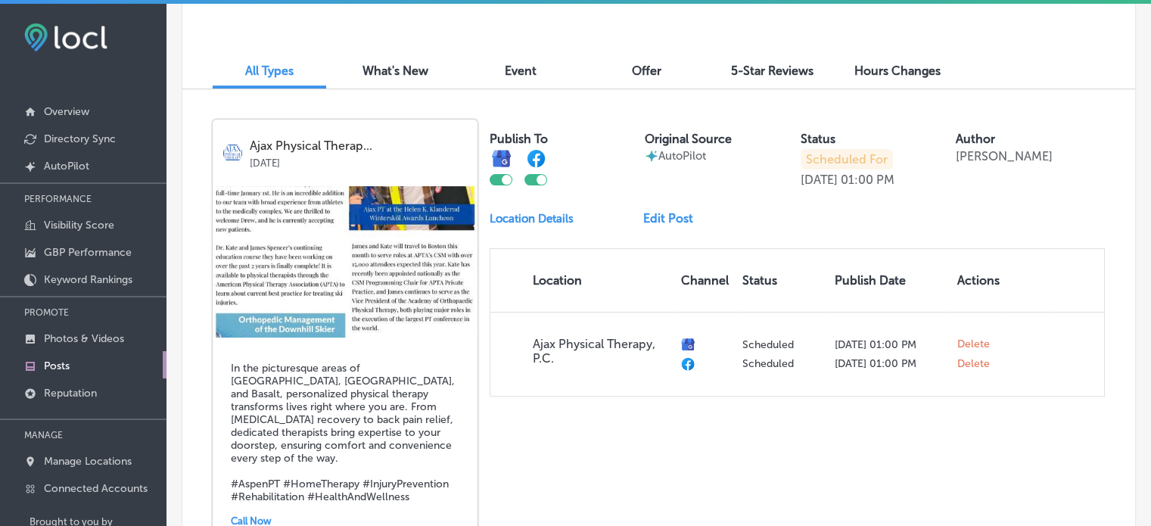
scroll to position [394, 0]
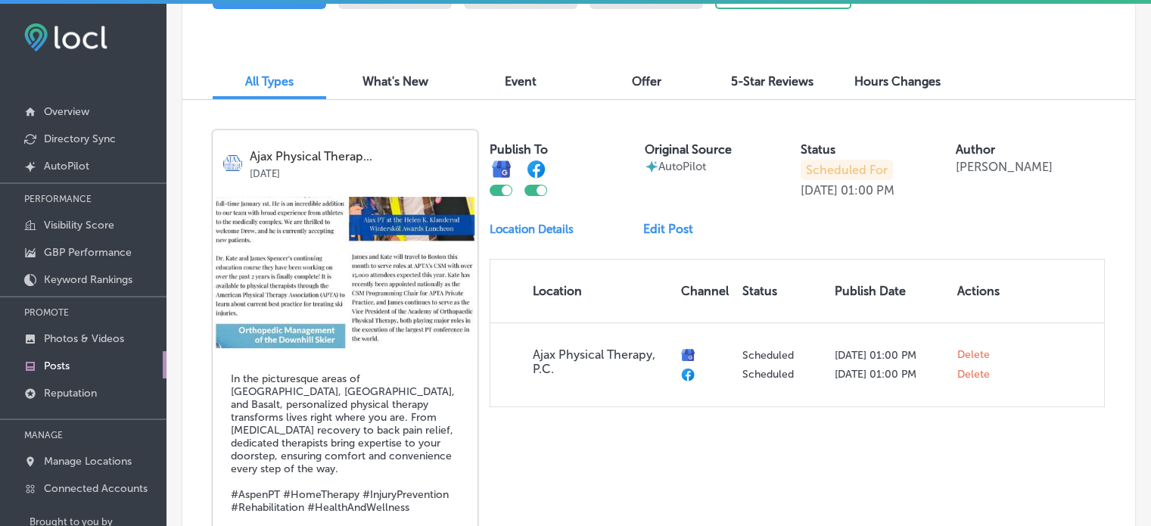
click at [657, 231] on link "Edit Post" at bounding box center [674, 229] width 62 height 14
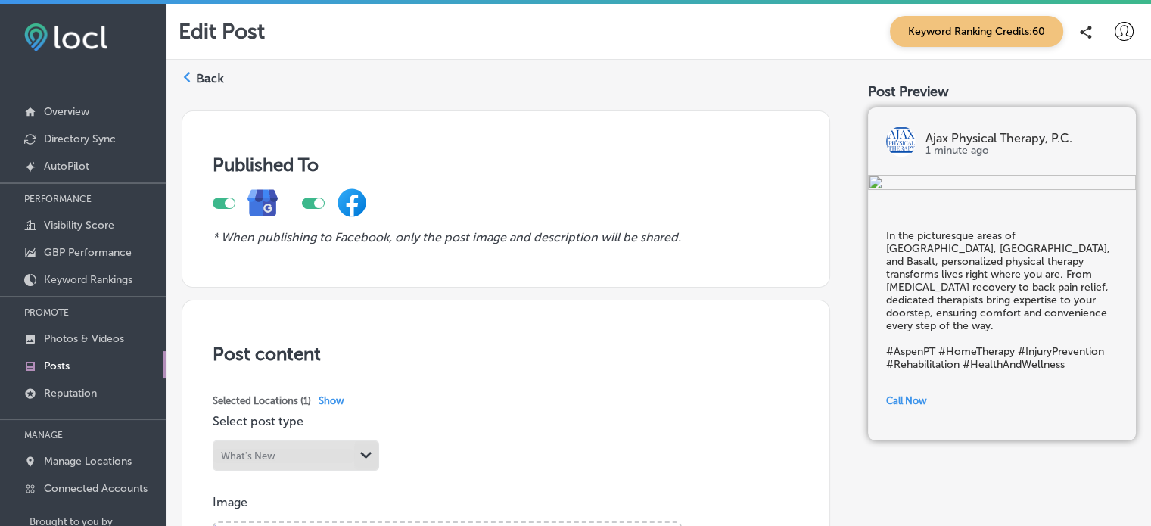
click at [191, 77] on icon at bounding box center [187, 77] width 11 height 11
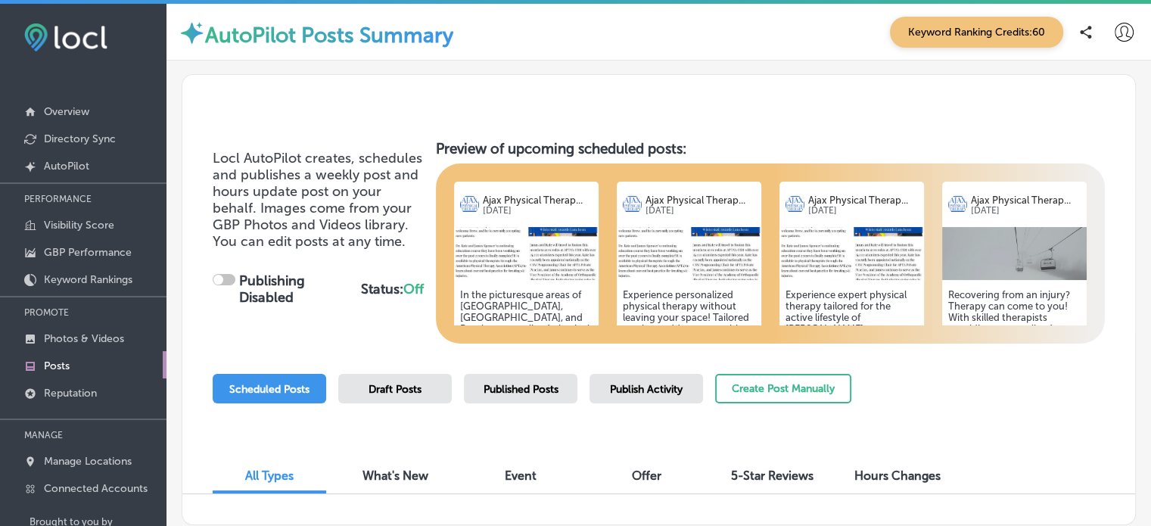
click at [224, 282] on div at bounding box center [224, 279] width 23 height 11
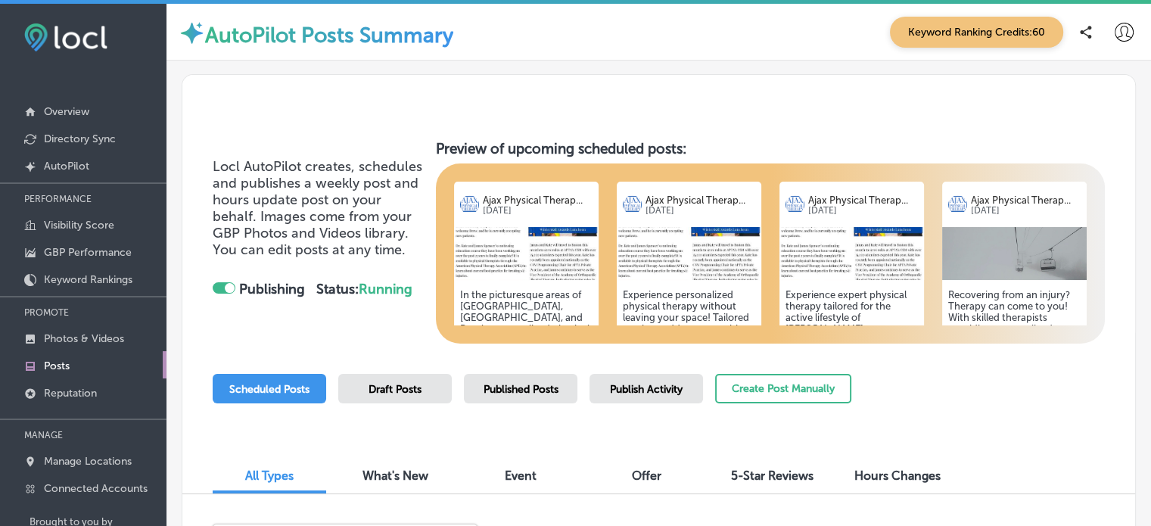
click at [221, 294] on div at bounding box center [224, 287] width 23 height 11
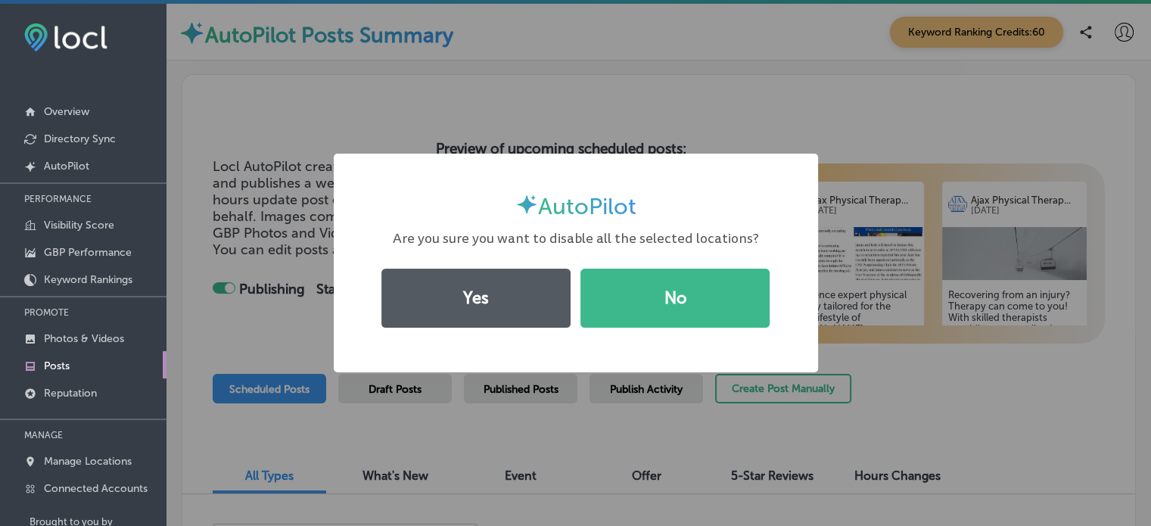
click at [462, 282] on button "Yes" at bounding box center [475, 298] width 189 height 59
checkbox input "false"
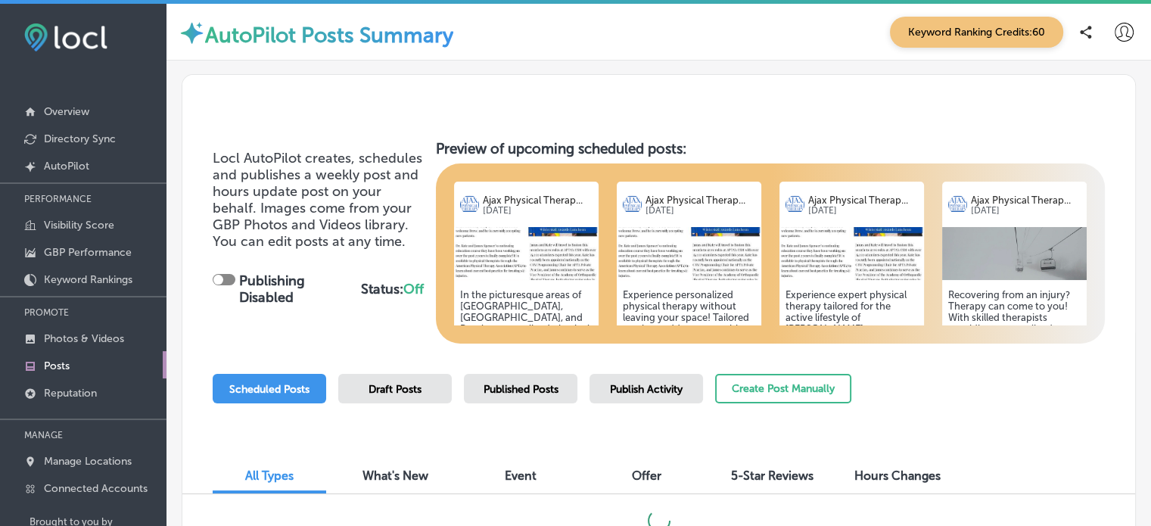
drag, startPoint x: 850, startPoint y: 238, endPoint x: 793, endPoint y: 121, distance: 130.6
click at [793, 121] on div at bounding box center [658, 103] width 953 height 57
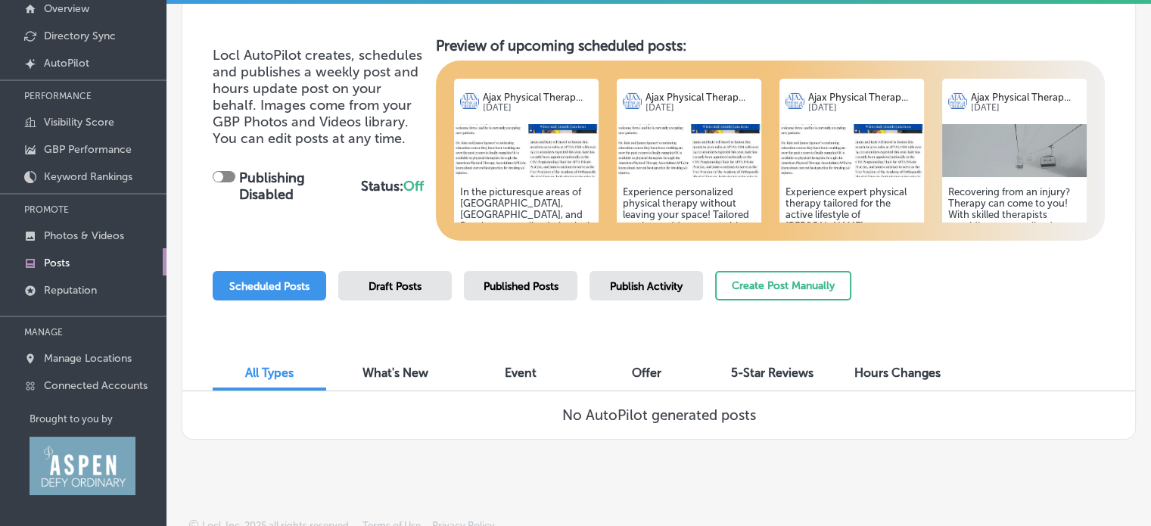
click at [406, 287] on span "Draft Posts" at bounding box center [394, 286] width 53 height 13
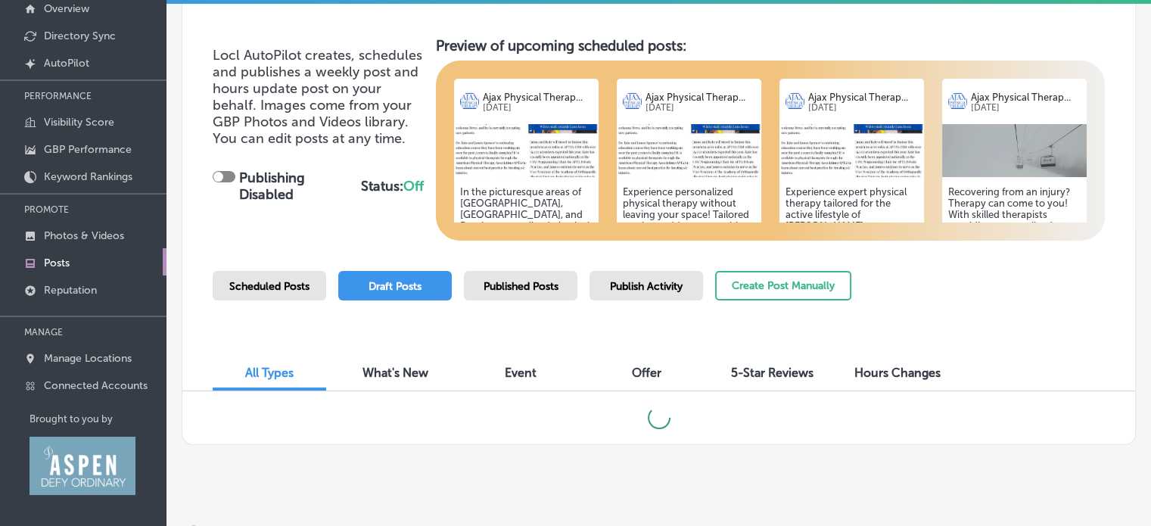
click at [1035, 393] on div at bounding box center [658, 417] width 953 height 53
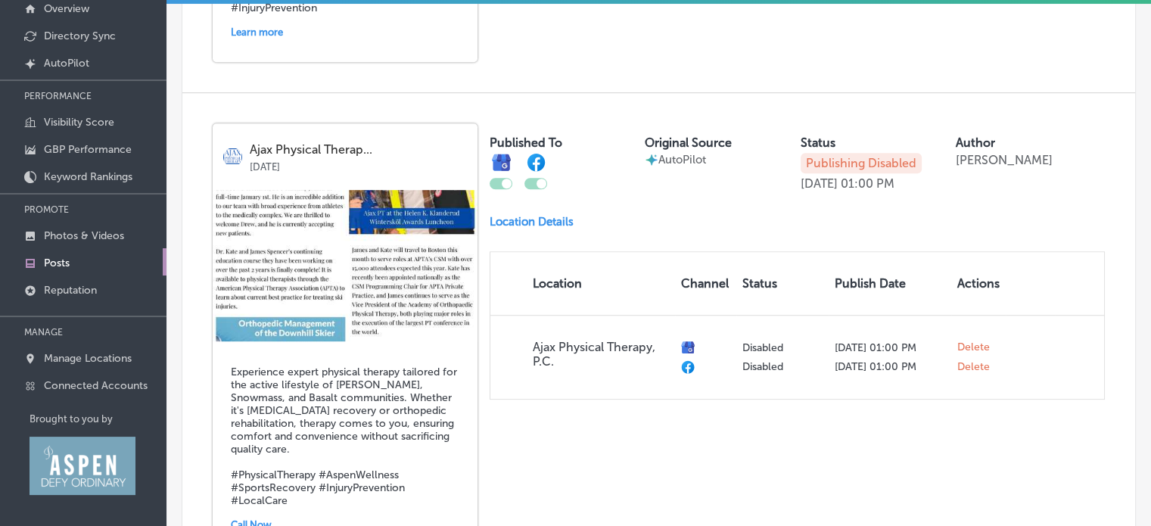
scroll to position [787, 0]
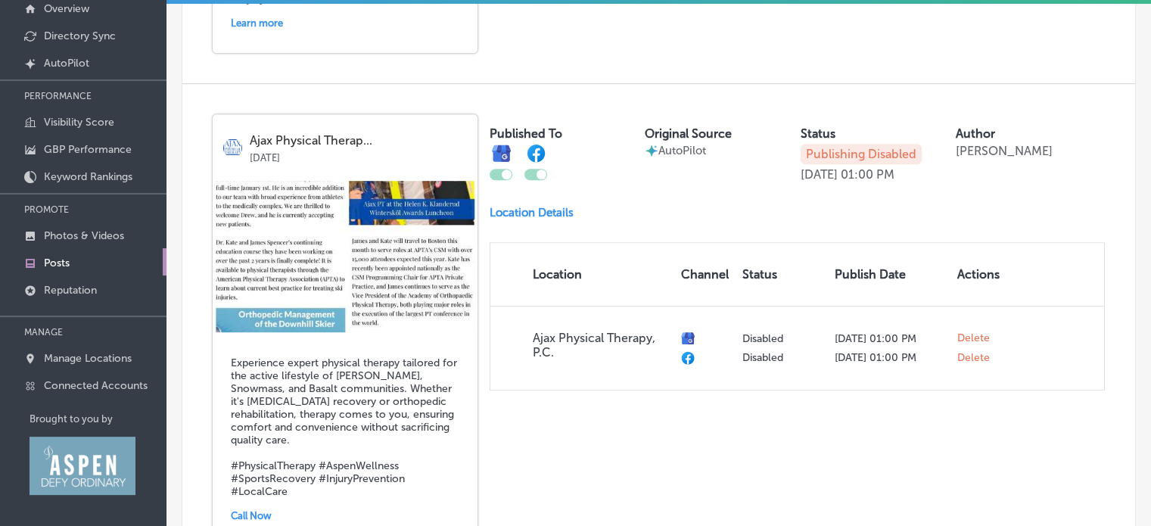
click at [533, 161] on div at bounding box center [535, 162] width 23 height 36
click at [533, 181] on div "Published To Original Source AutoPilot Status Publishing Disabled Sep 26, 2025 …" at bounding box center [797, 252] width 615 height 276
click at [533, 169] on div at bounding box center [535, 174] width 23 height 11
click at [502, 169] on div at bounding box center [507, 174] width 10 height 10
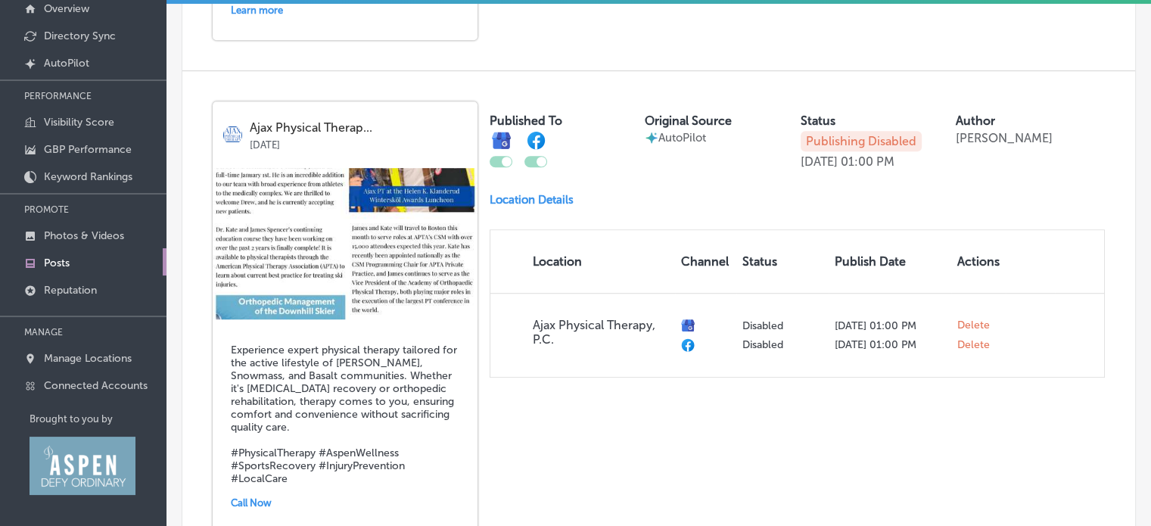
scroll to position [802, 0]
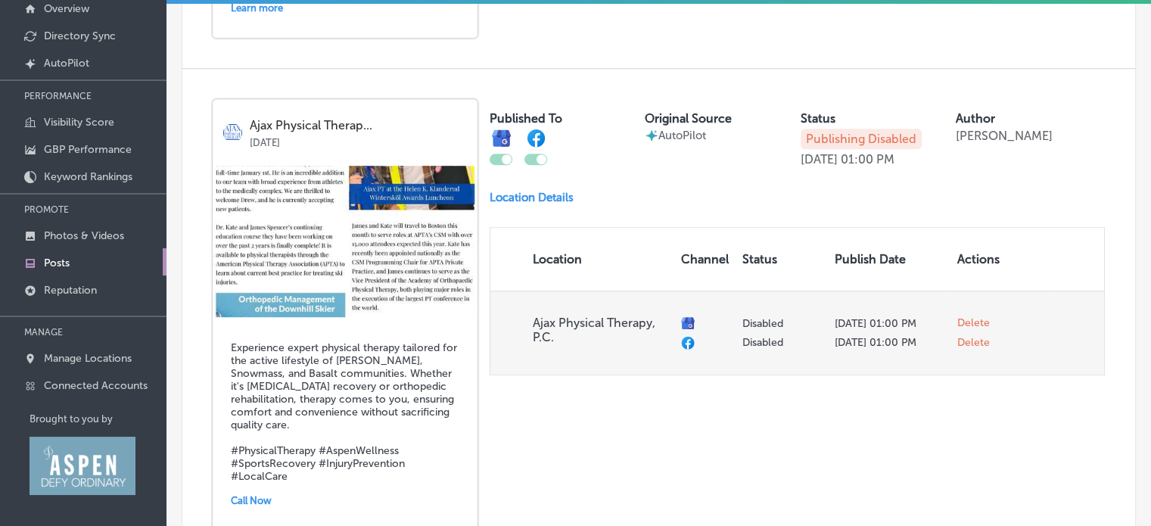
click at [959, 330] on span "Delete" at bounding box center [973, 323] width 33 height 14
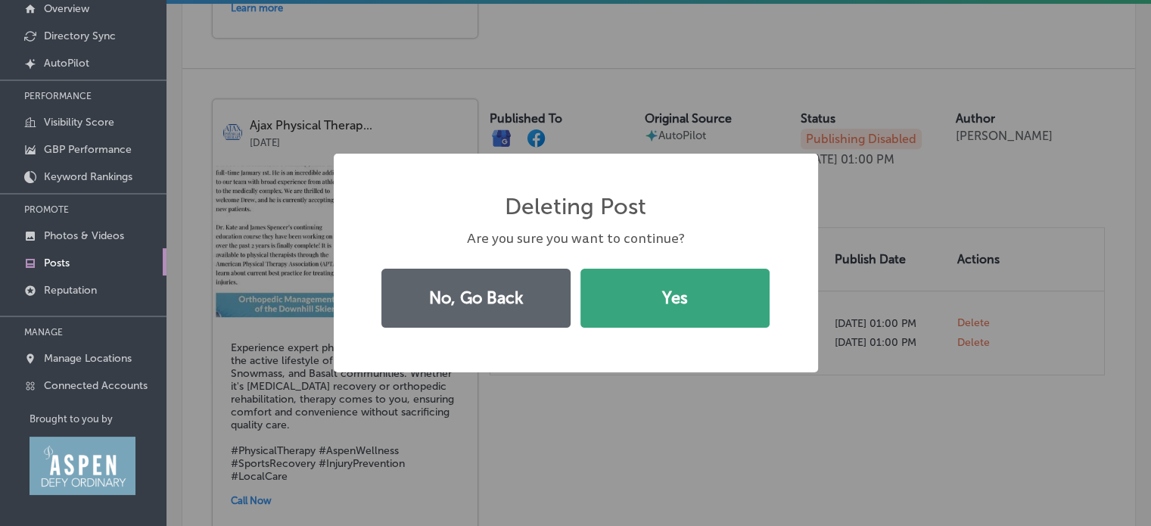
click at [690, 300] on button "Yes" at bounding box center [674, 298] width 189 height 59
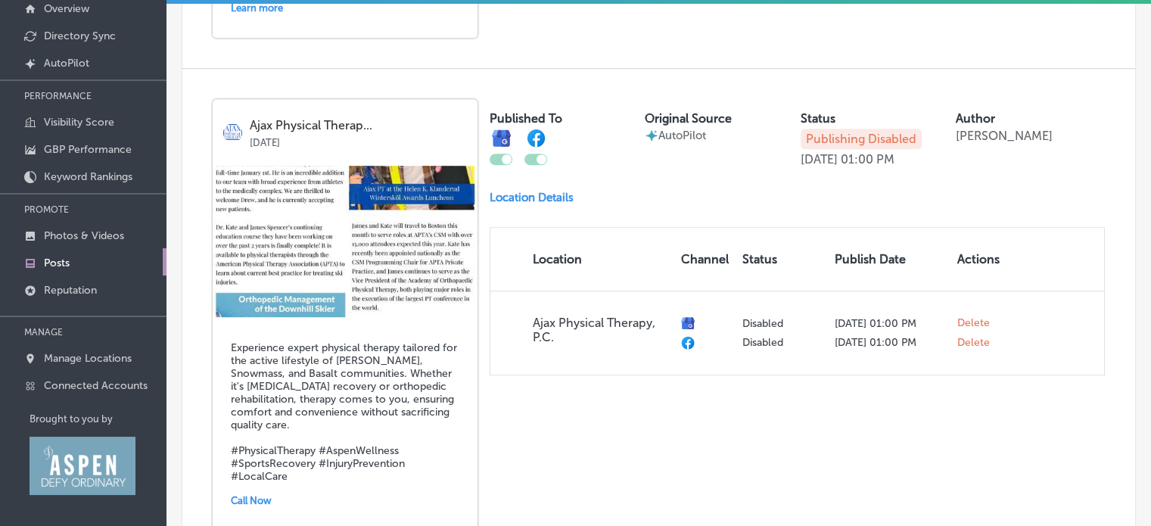
checkbox input "false"
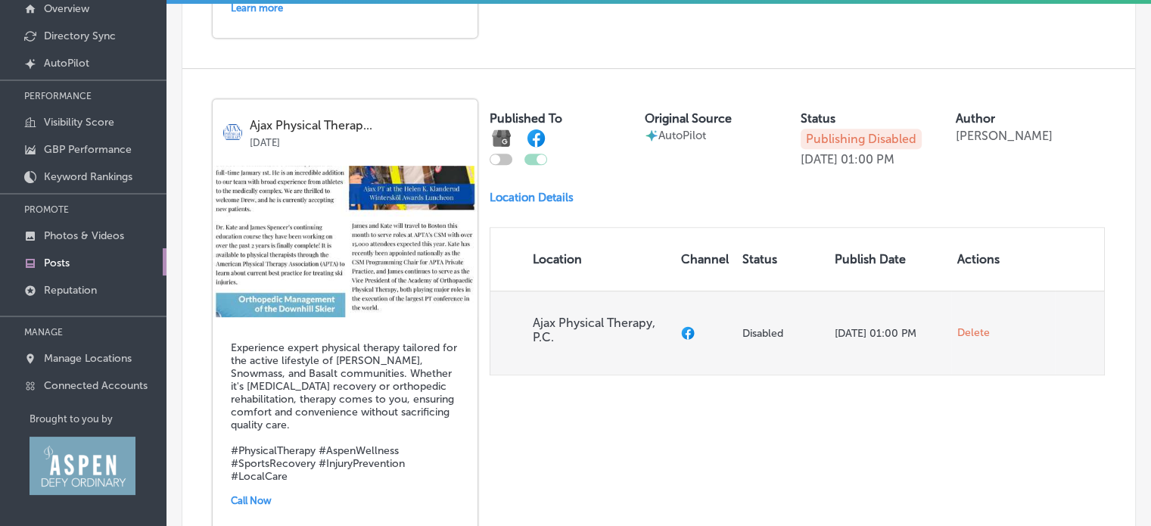
click at [965, 336] on span "Delete" at bounding box center [973, 333] width 33 height 14
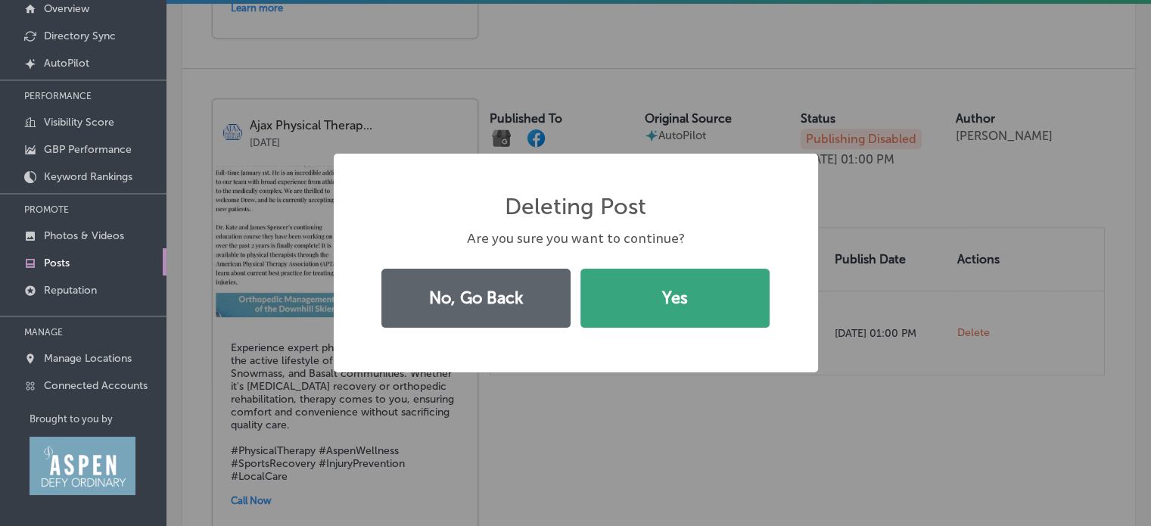
click at [708, 310] on button "Yes" at bounding box center [674, 298] width 189 height 59
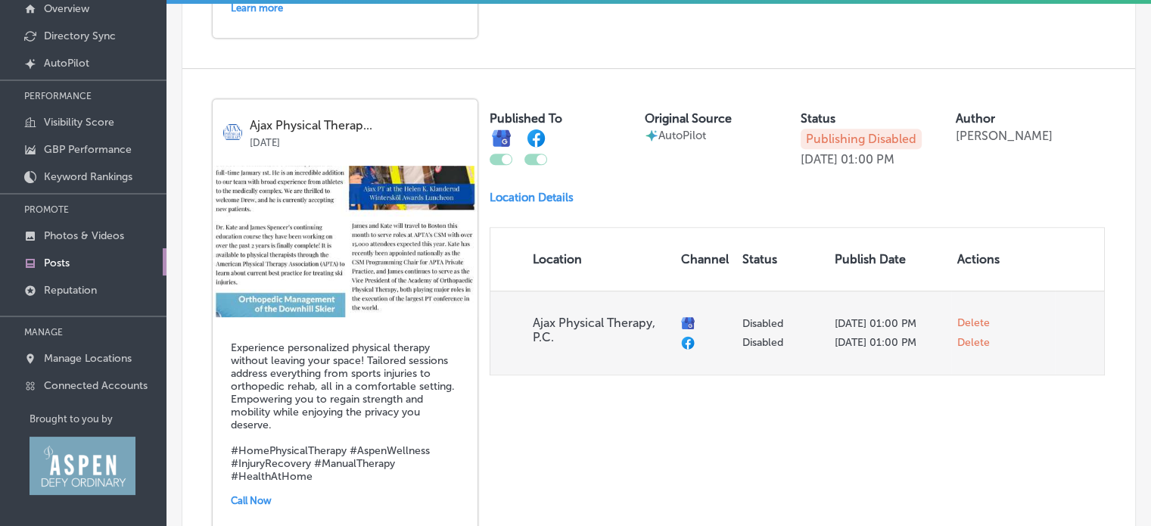
click at [971, 327] on span "Delete" at bounding box center [973, 323] width 33 height 14
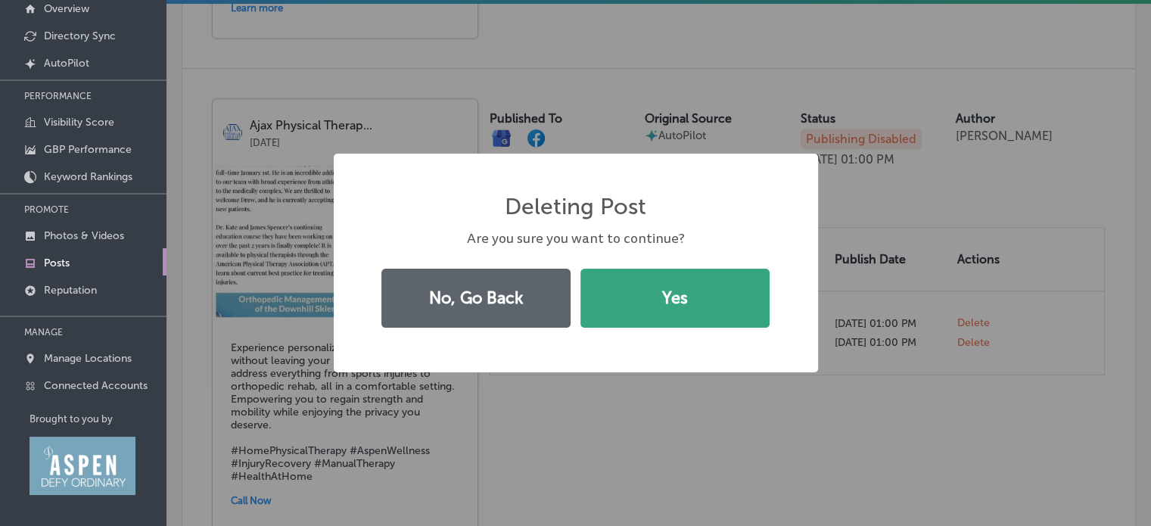
click at [723, 290] on button "Yes" at bounding box center [674, 298] width 189 height 59
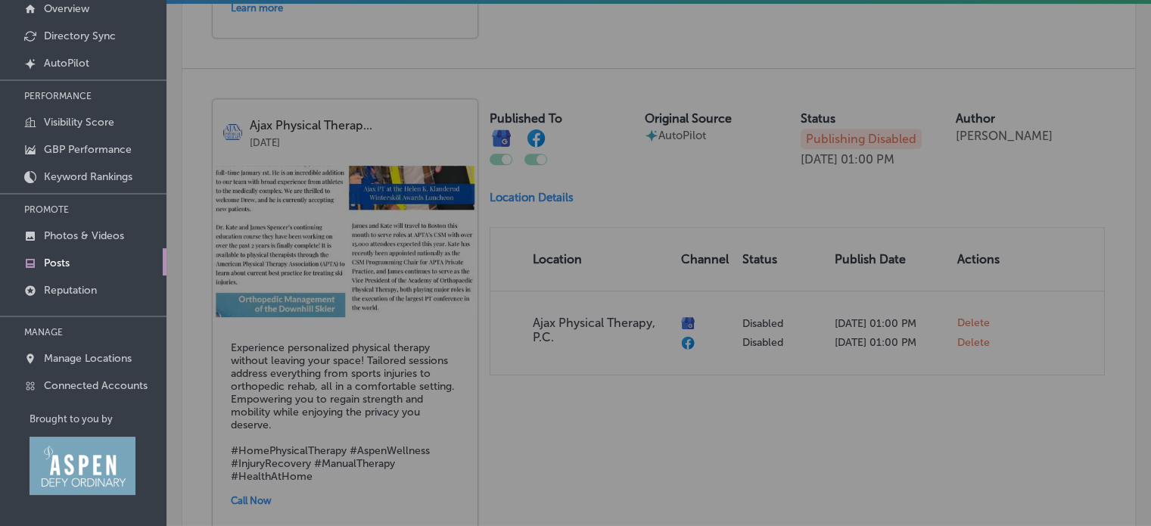
checkbox input "false"
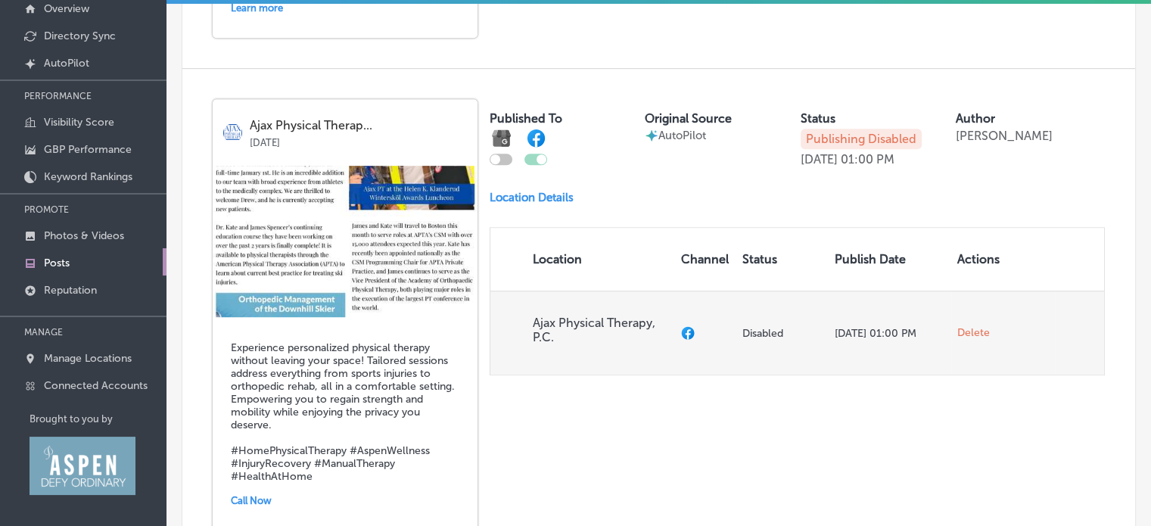
click at [968, 331] on span "Delete" at bounding box center [973, 333] width 33 height 14
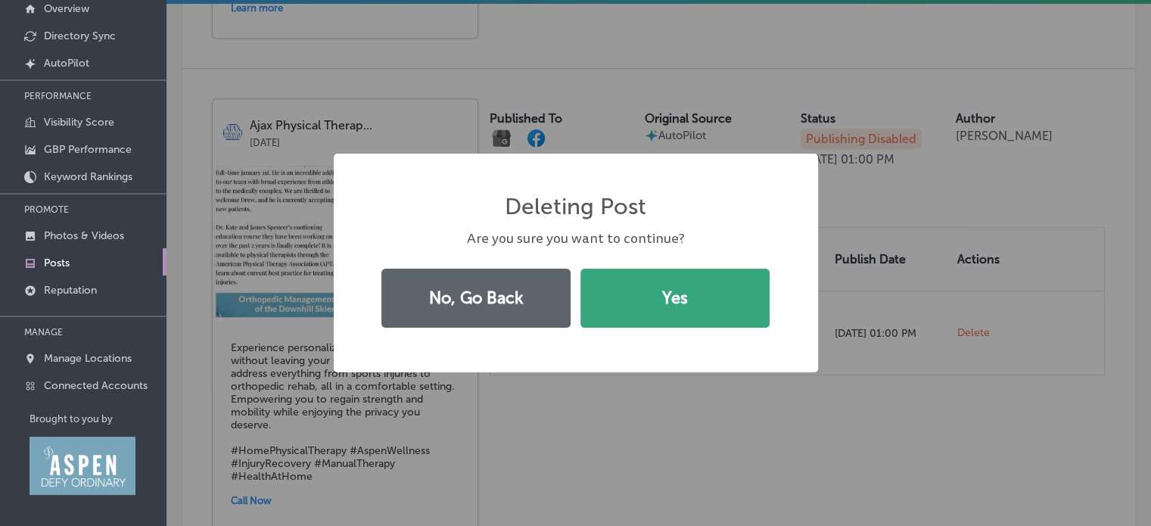
click at [735, 286] on button "Yes" at bounding box center [674, 298] width 189 height 59
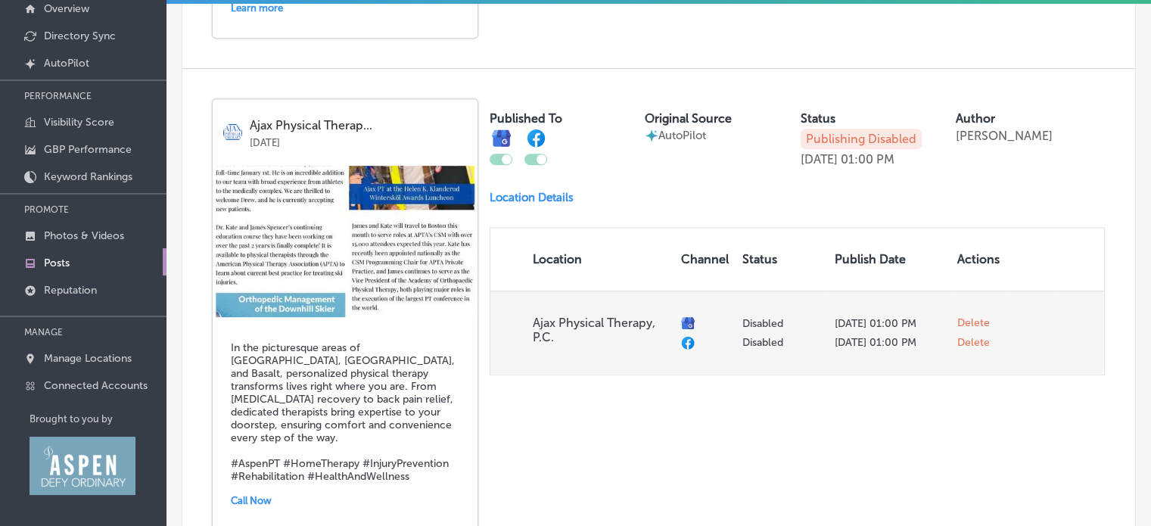
click at [962, 330] on span "Delete" at bounding box center [973, 323] width 33 height 14
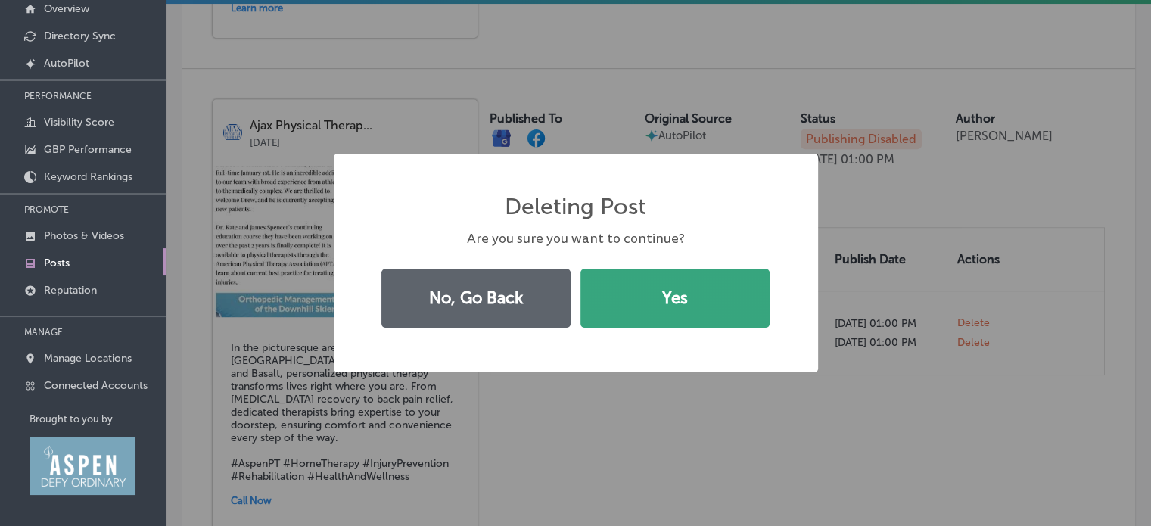
click at [705, 302] on button "Yes" at bounding box center [674, 298] width 189 height 59
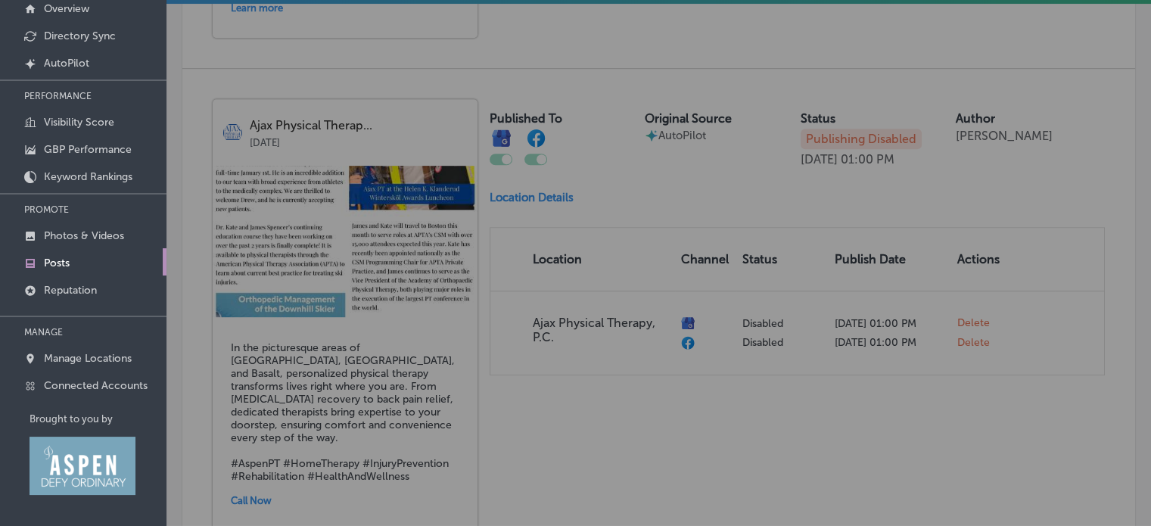
checkbox input "false"
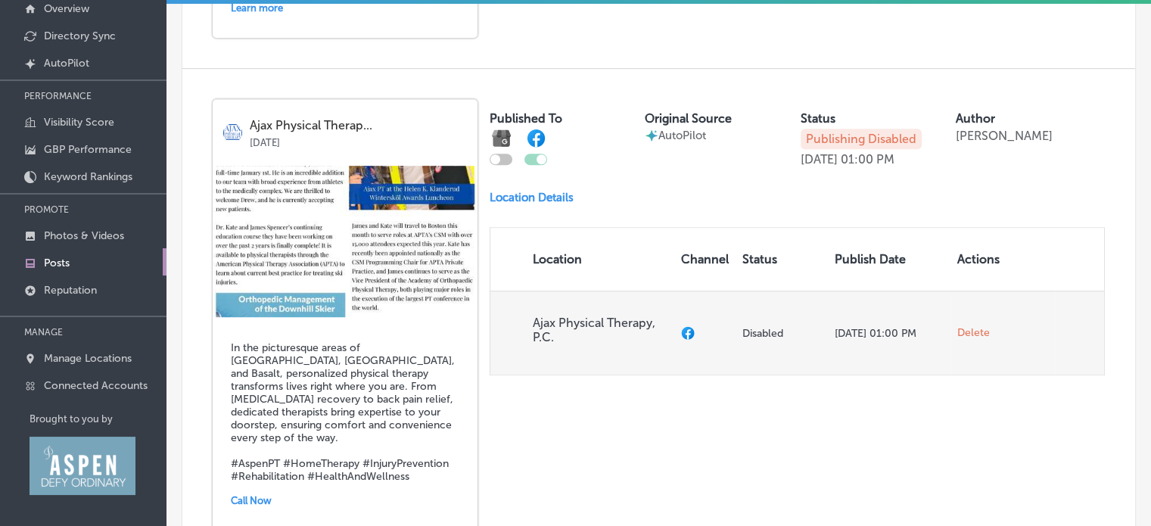
click at [967, 330] on span "Delete" at bounding box center [973, 333] width 33 height 14
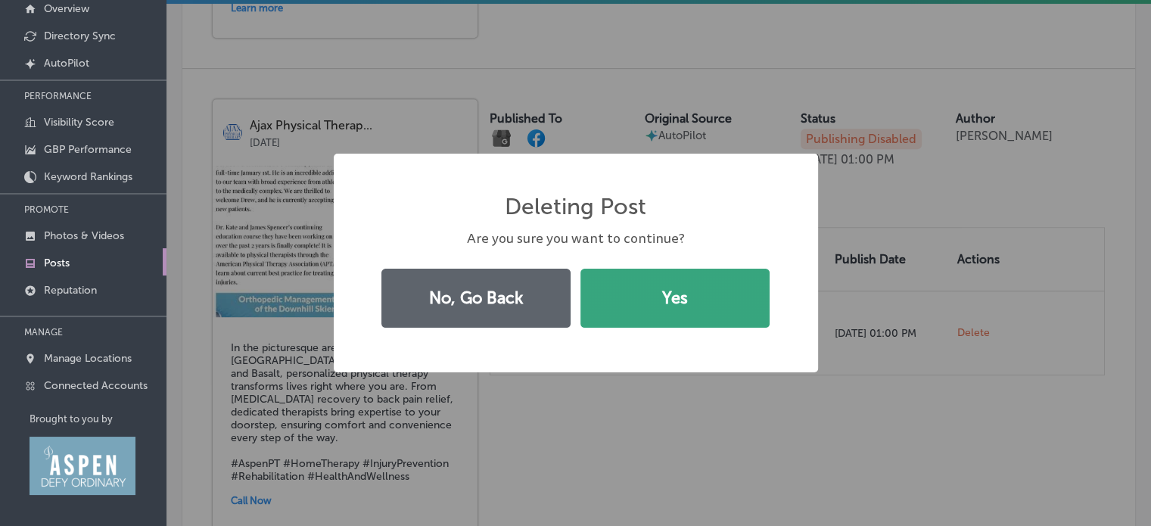
click at [735, 295] on button "Yes" at bounding box center [674, 298] width 189 height 59
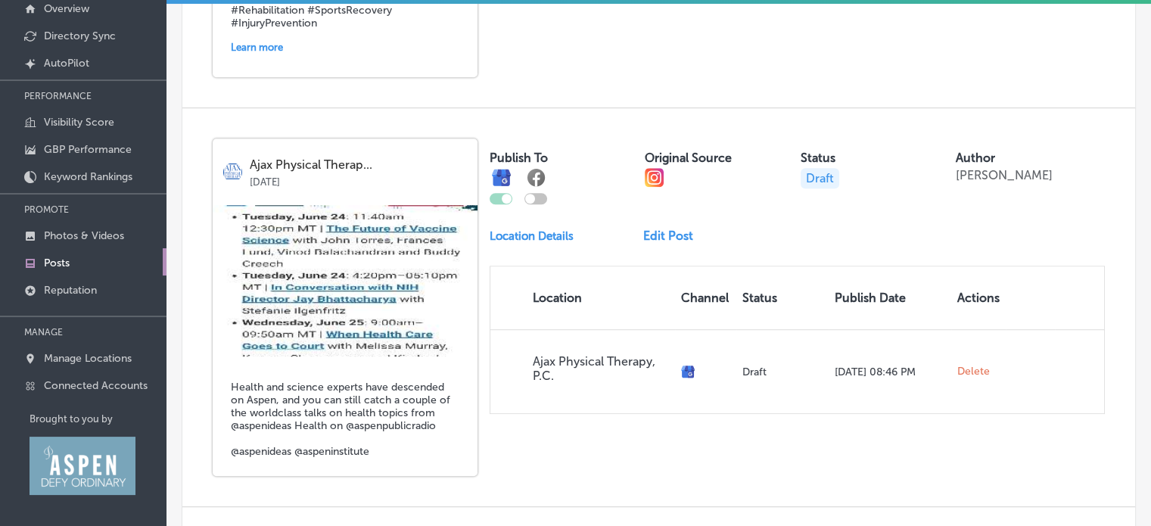
scroll to position [763, 0]
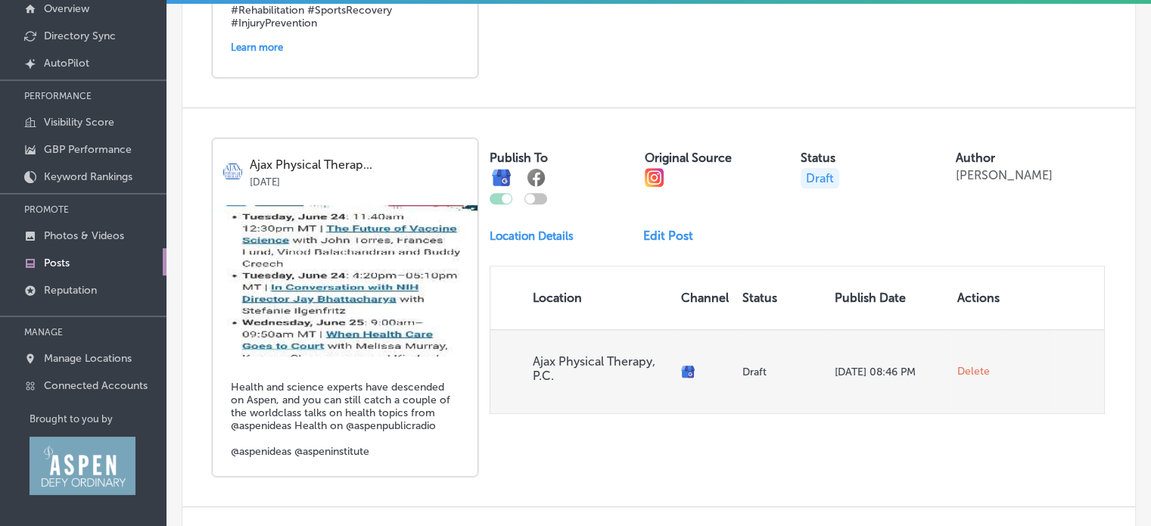
click at [968, 365] on span "Delete" at bounding box center [973, 372] width 33 height 14
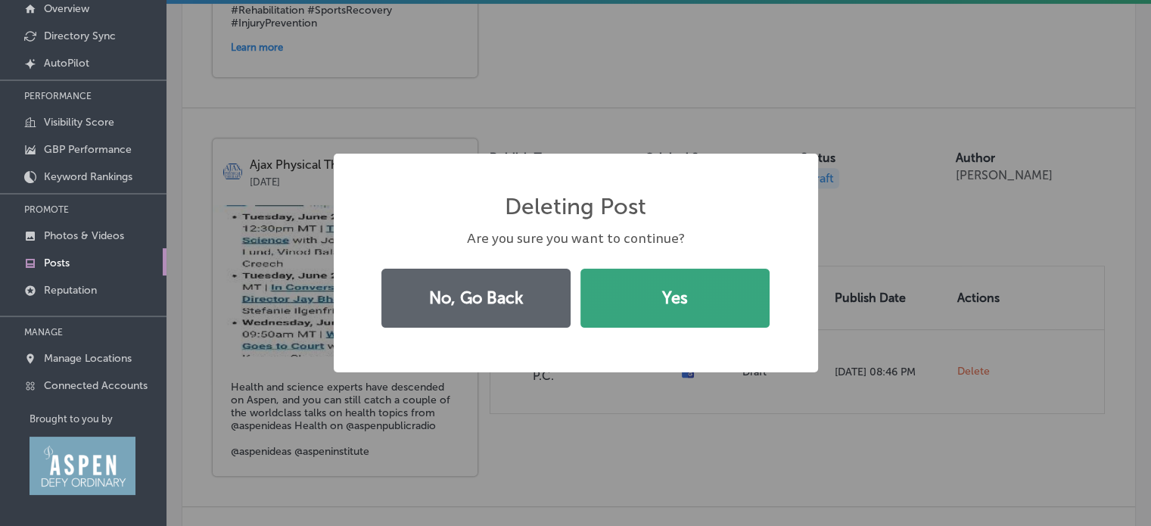
click at [690, 304] on button "Yes" at bounding box center [674, 298] width 189 height 59
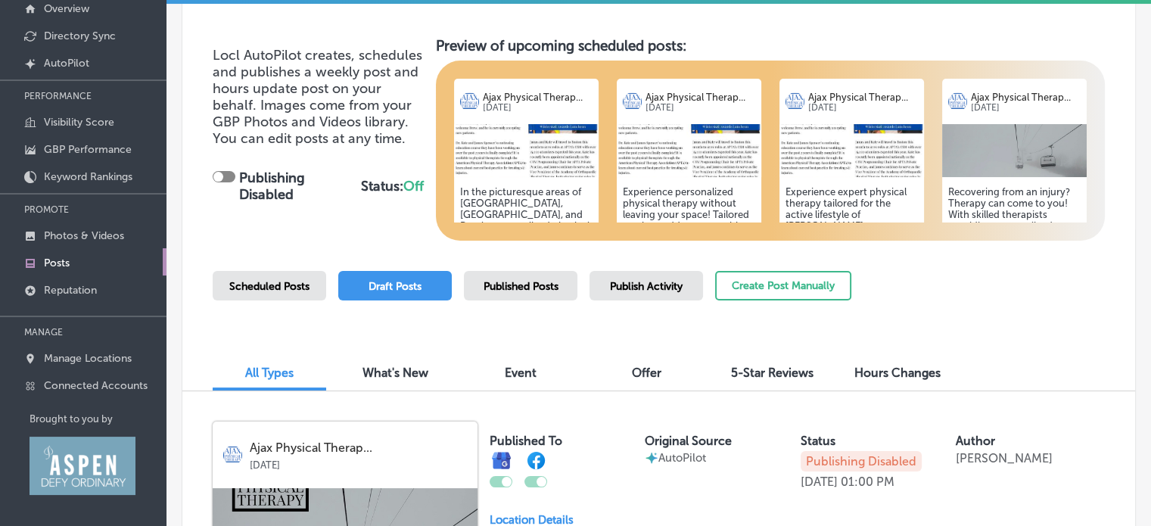
scroll to position [0, 0]
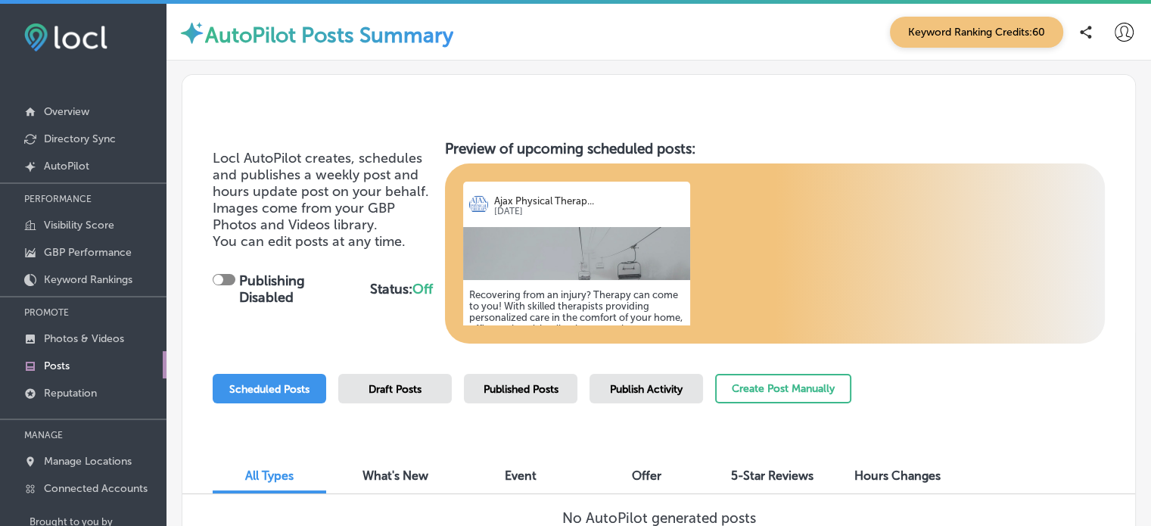
click at [928, 42] on span "Keyword Ranking Credits: 60" at bounding box center [976, 32] width 173 height 31
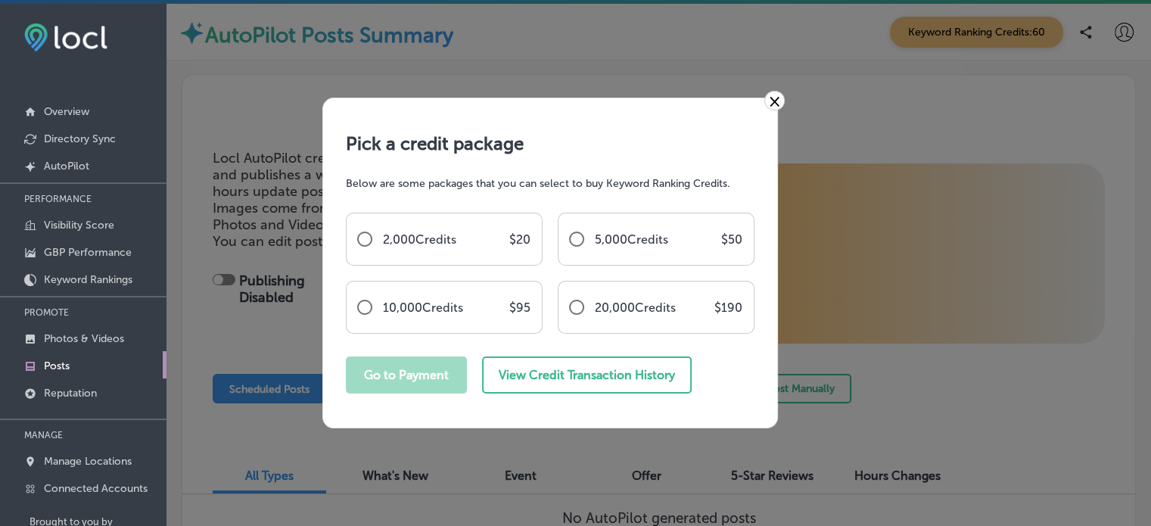
click at [779, 101] on link "×" at bounding box center [774, 101] width 20 height 20
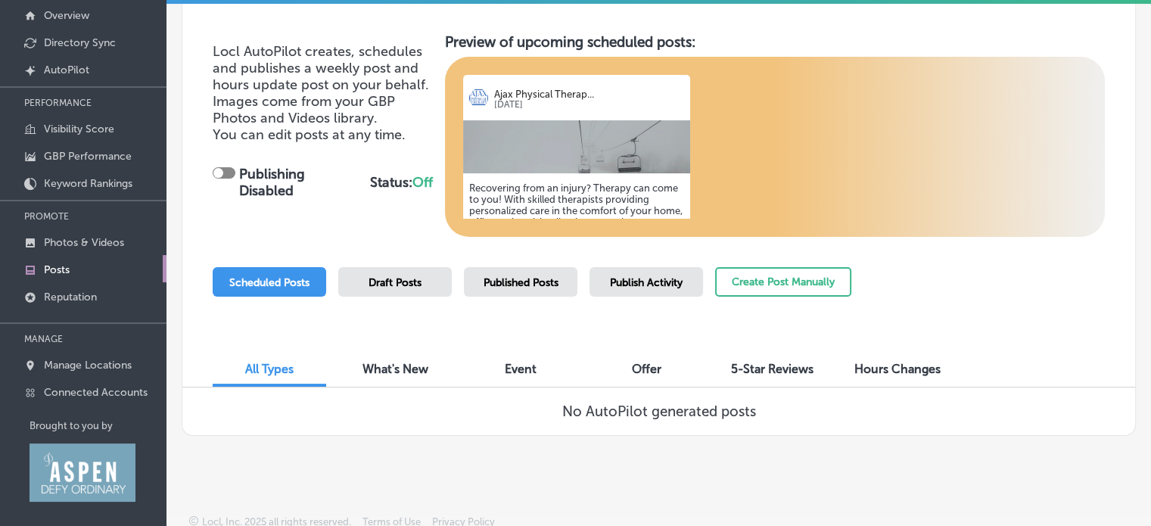
scroll to position [103, 0]
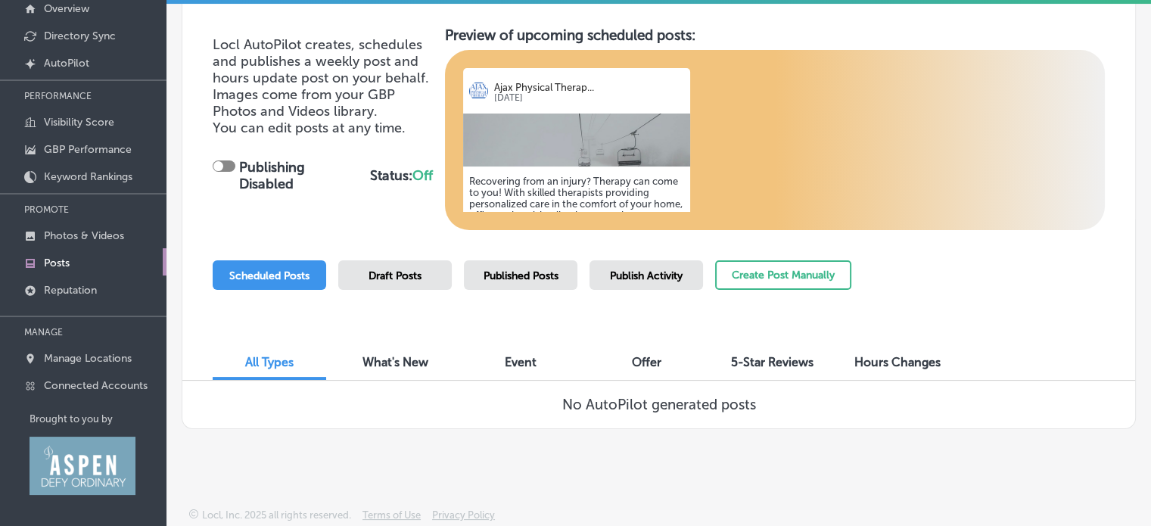
click at [530, 272] on span "Published Posts" at bounding box center [520, 275] width 75 height 13
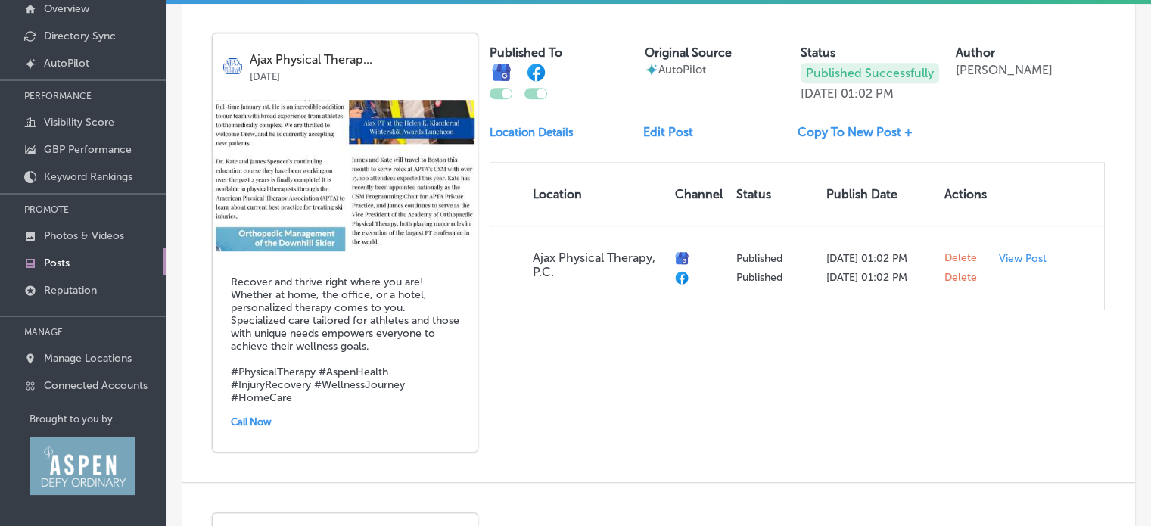
scroll to position [896, 0]
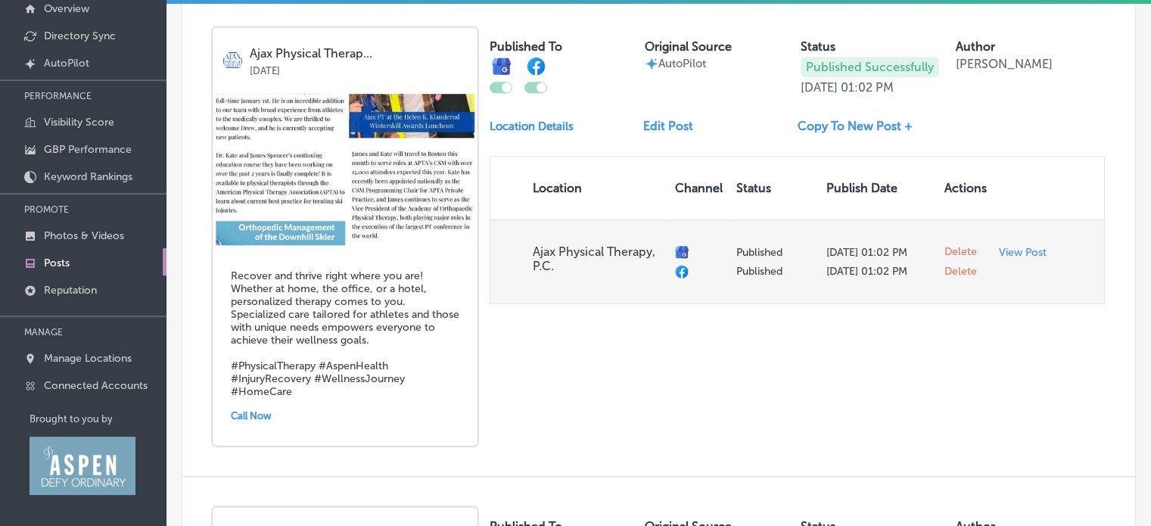
click at [947, 247] on span "Delete" at bounding box center [960, 252] width 33 height 14
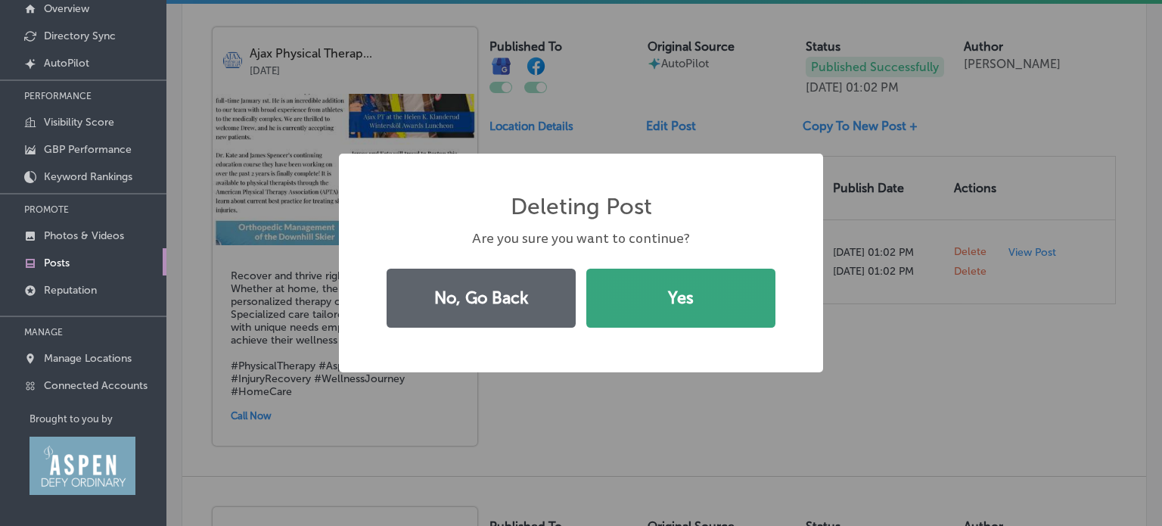
click at [667, 308] on button "Yes" at bounding box center [680, 298] width 189 height 59
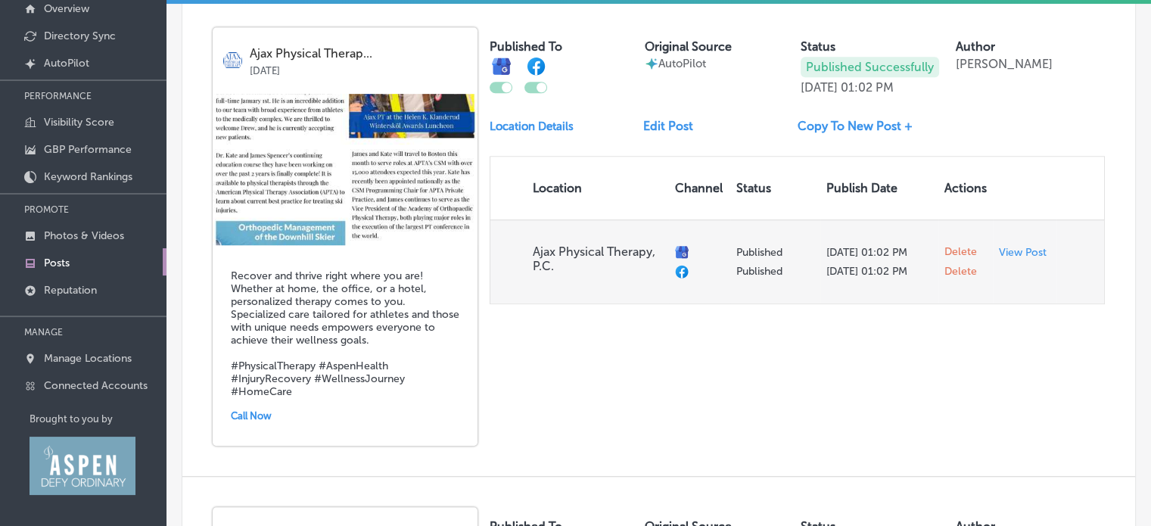
click at [944, 270] on span "Delete" at bounding box center [960, 272] width 33 height 14
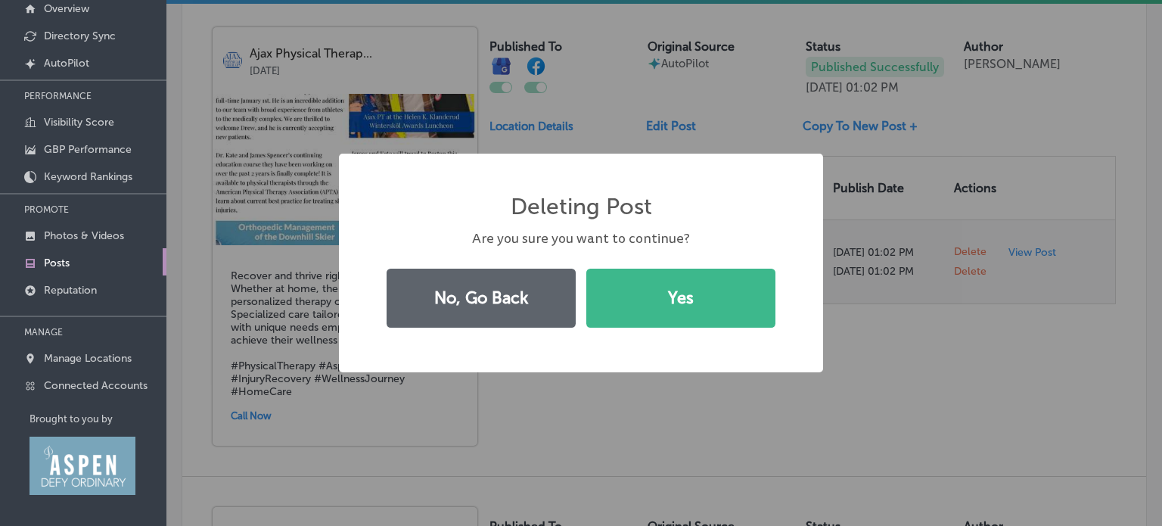
checkbox input "false"
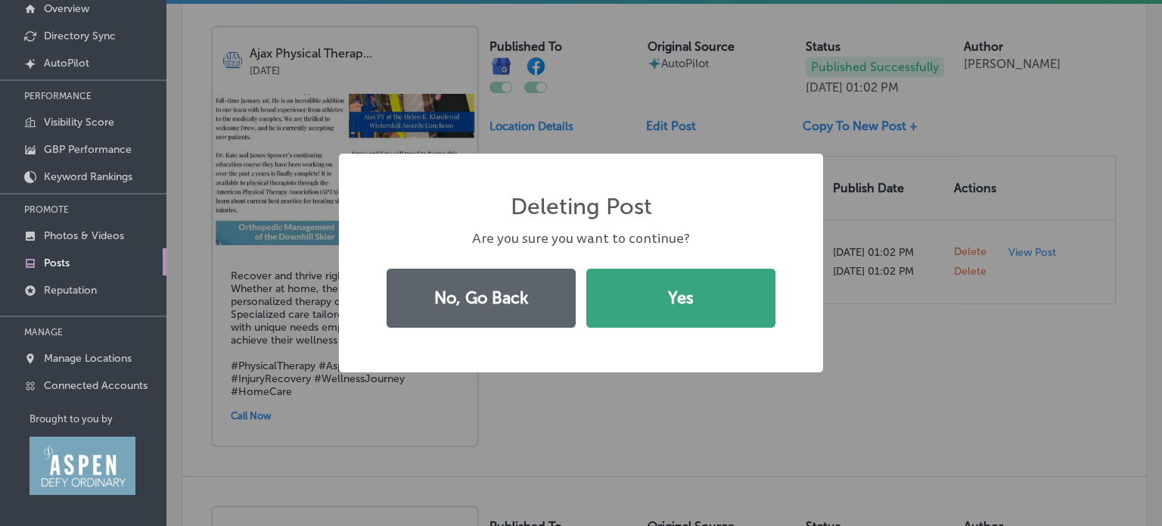
click at [684, 312] on button "Yes" at bounding box center [680, 298] width 189 height 59
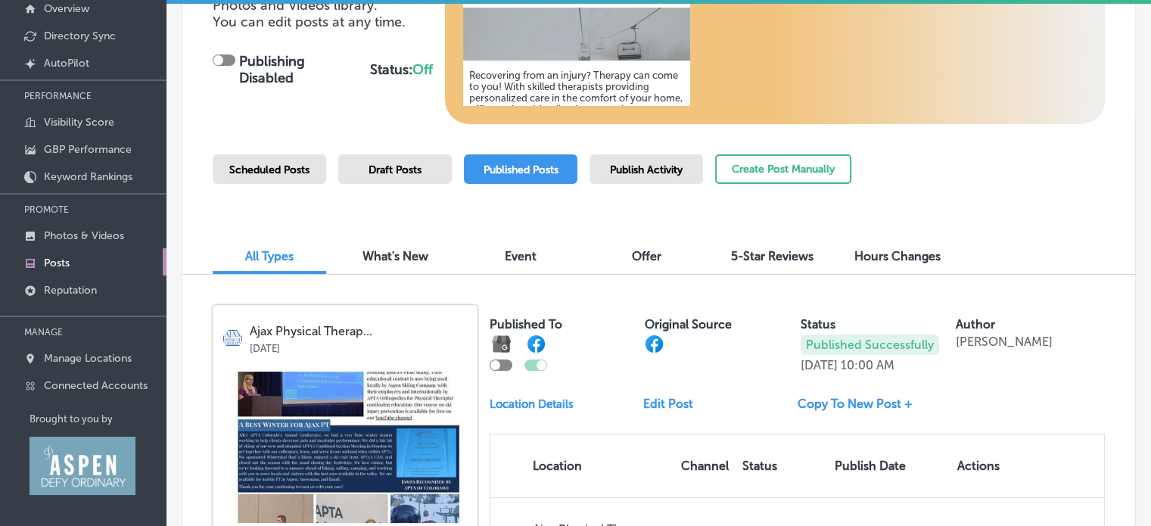
scroll to position [0, 0]
